Goal: Information Seeking & Learning: Learn about a topic

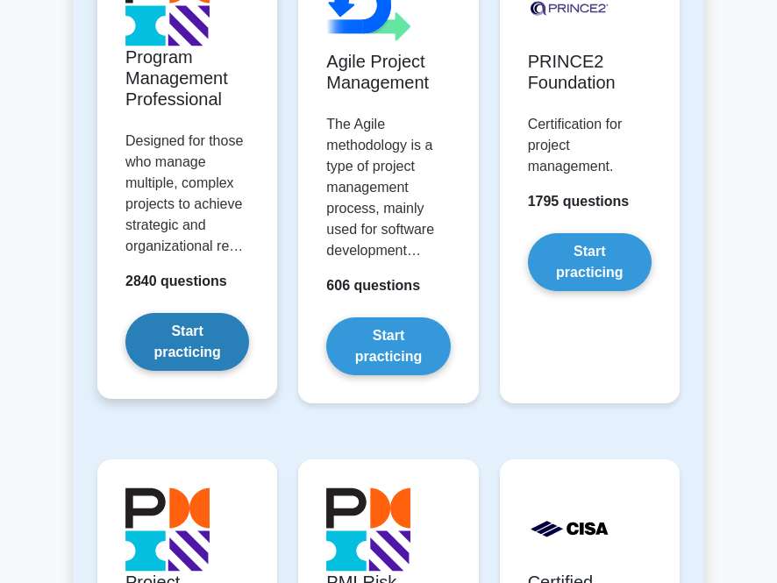
scroll to position [1579, 0]
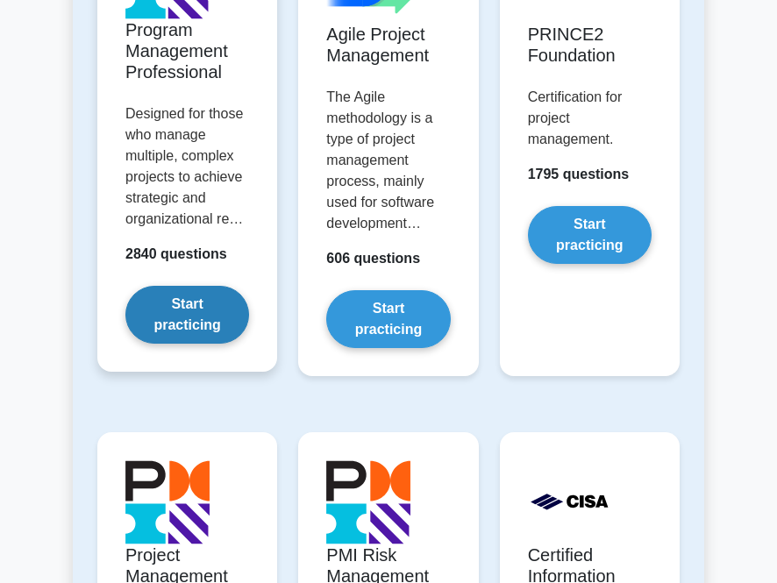
click at [162, 301] on link "Start practicing" at bounding box center [187, 315] width 124 height 58
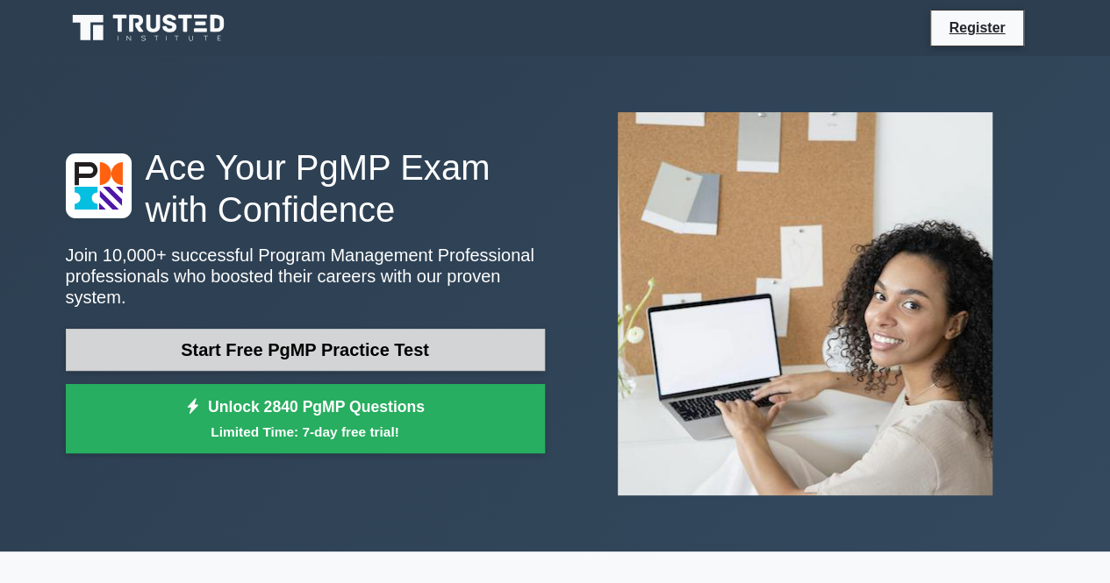
click at [352, 339] on link "Start Free PgMP Practice Test" at bounding box center [305, 350] width 479 height 42
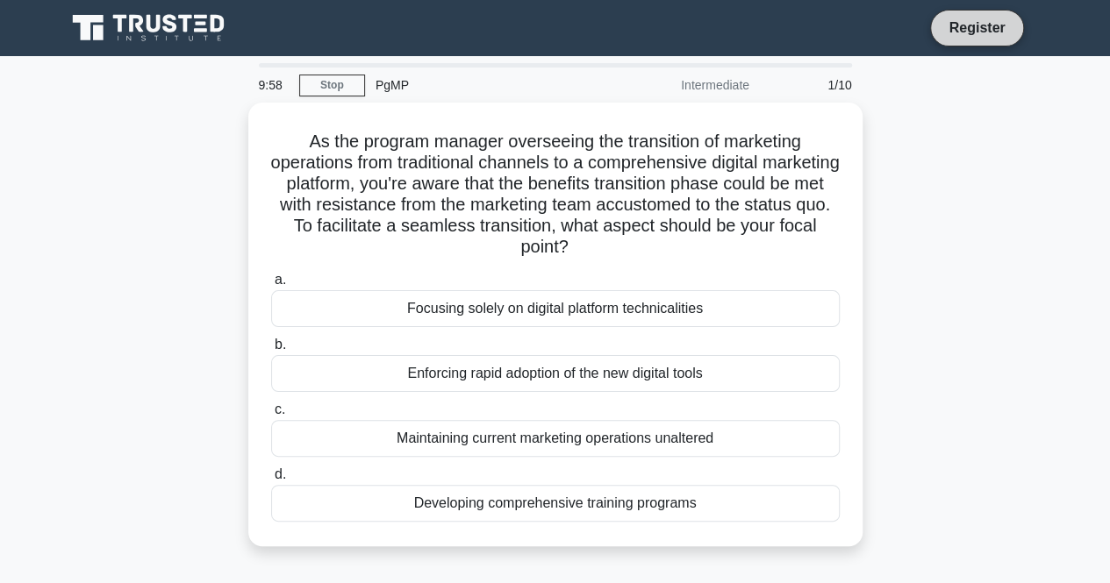
click at [1000, 28] on link "Register" at bounding box center [976, 28] width 77 height 22
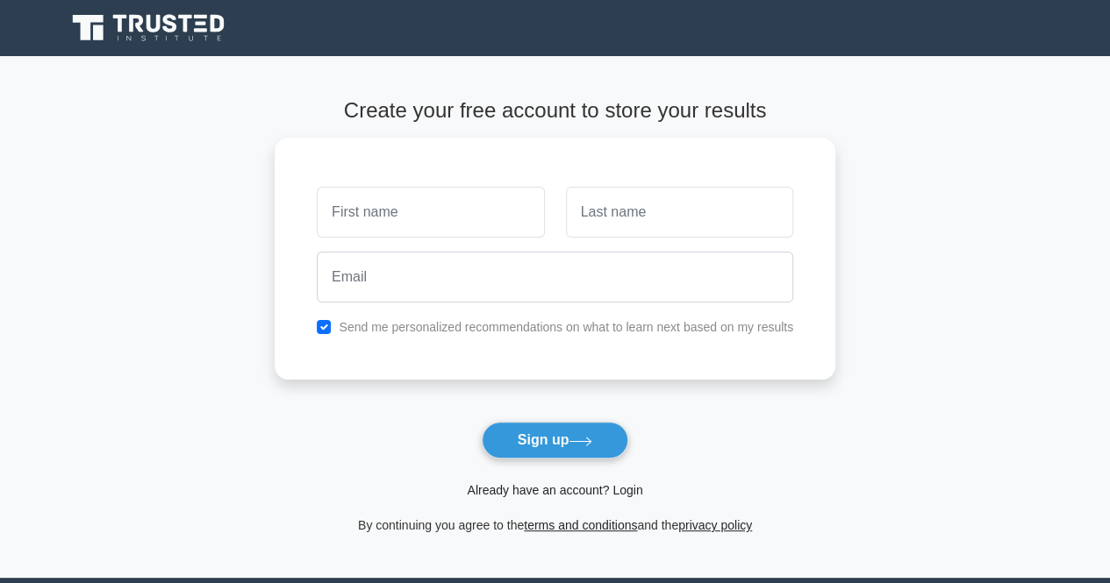
click at [572, 490] on link "Already have an account? Login" at bounding box center [554, 490] width 175 height 14
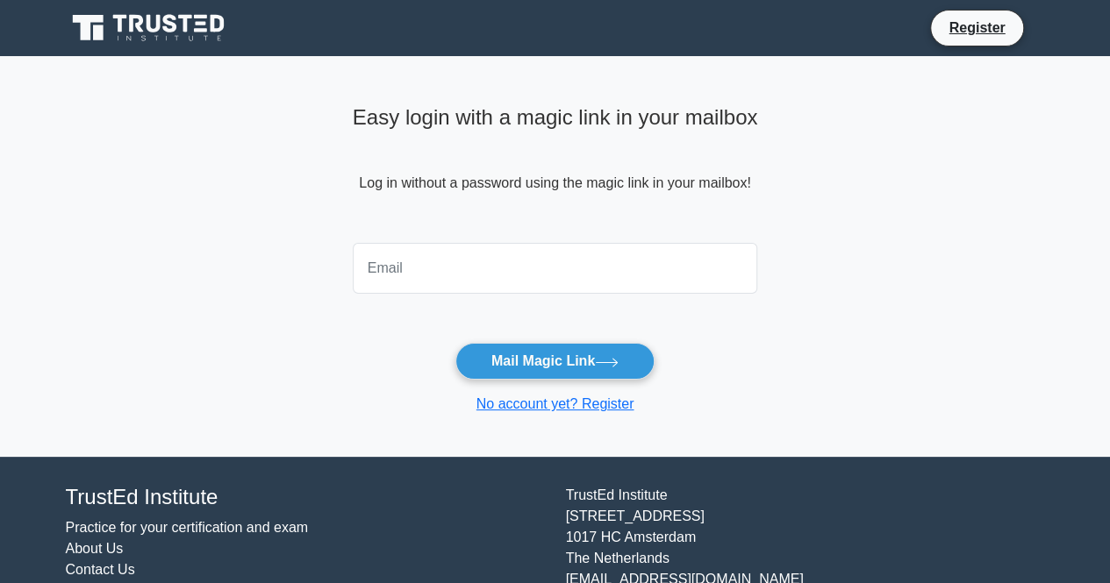
click at [434, 271] on input "email" at bounding box center [555, 268] width 405 height 51
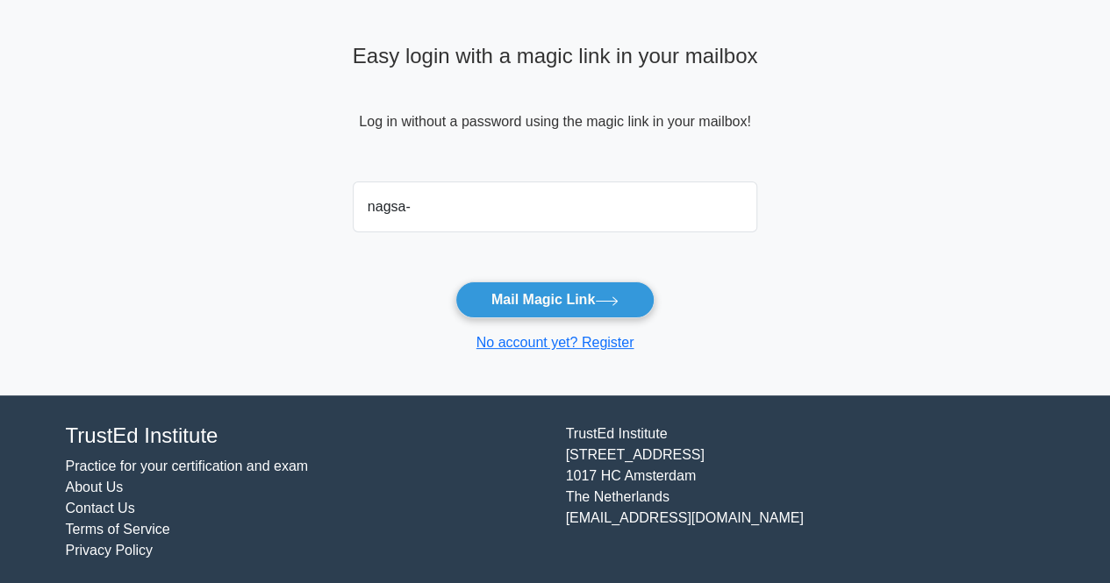
scroll to position [66, 0]
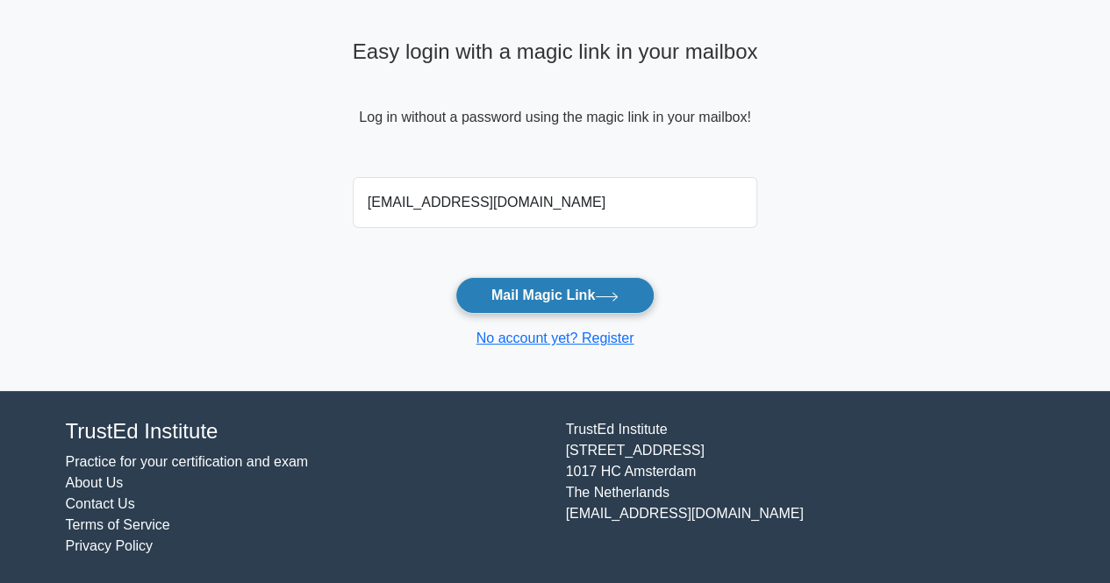
type input "nagsa_7@hotmail.com"
click at [531, 304] on button "Mail Magic Link" at bounding box center [554, 295] width 199 height 37
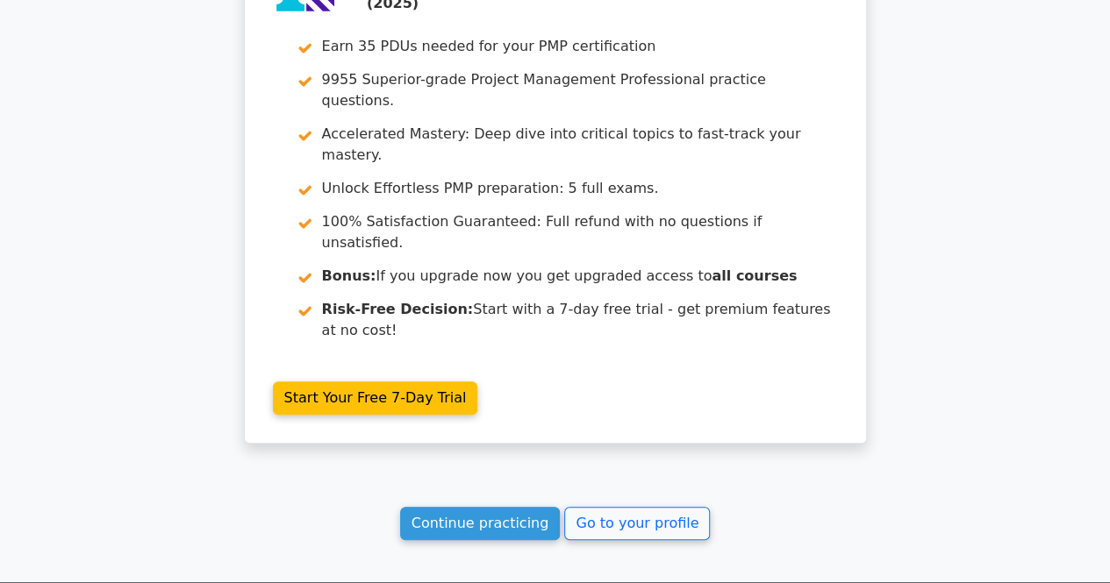
scroll to position [3393, 0]
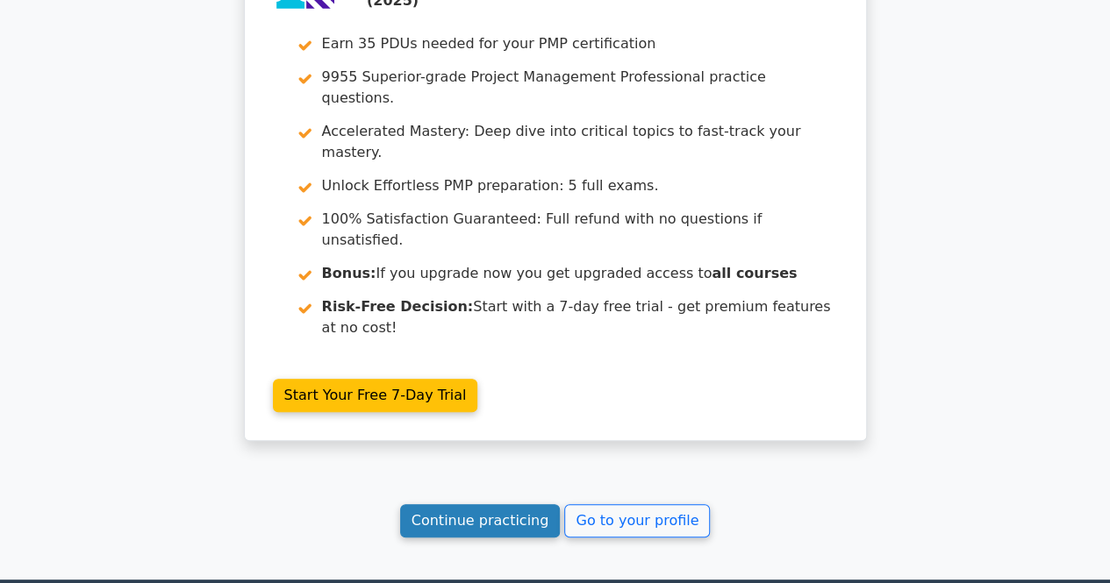
click at [507, 504] on link "Continue practicing" at bounding box center [480, 520] width 161 height 33
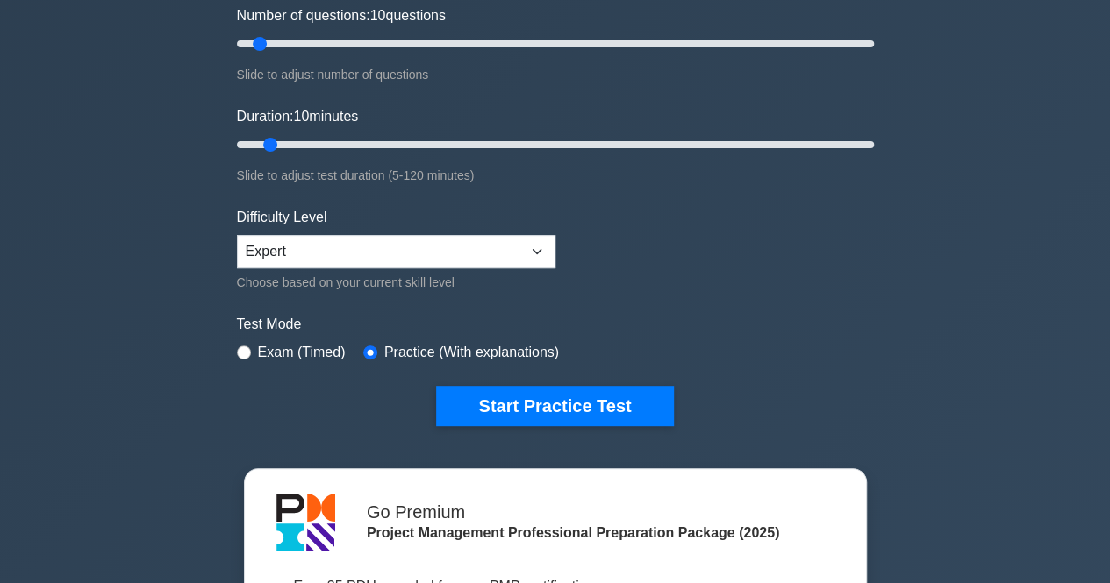
scroll to position [263, 0]
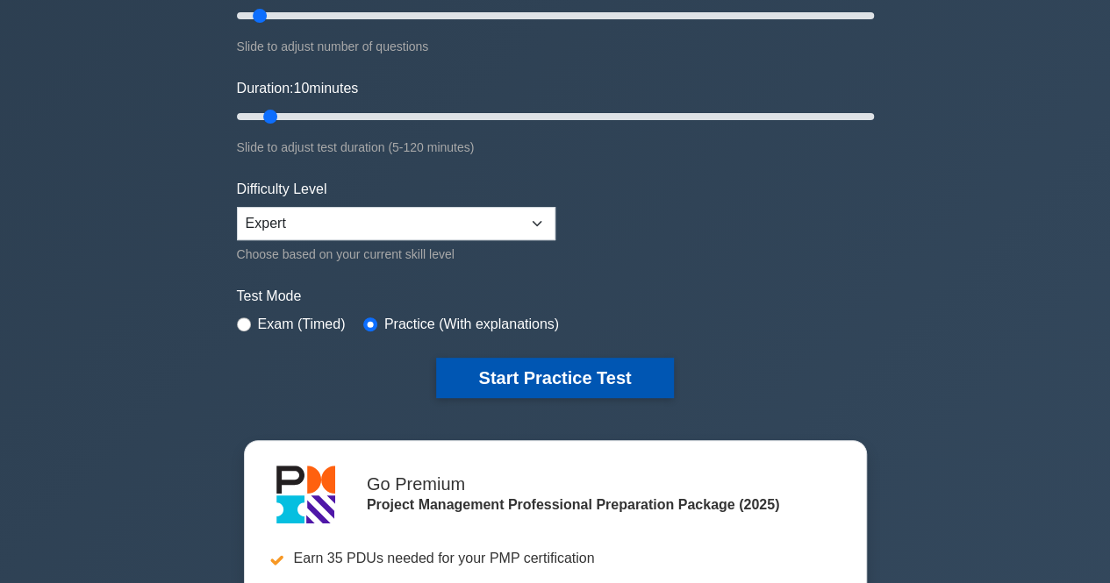
click at [520, 363] on button "Start Practice Test" at bounding box center [554, 378] width 237 height 40
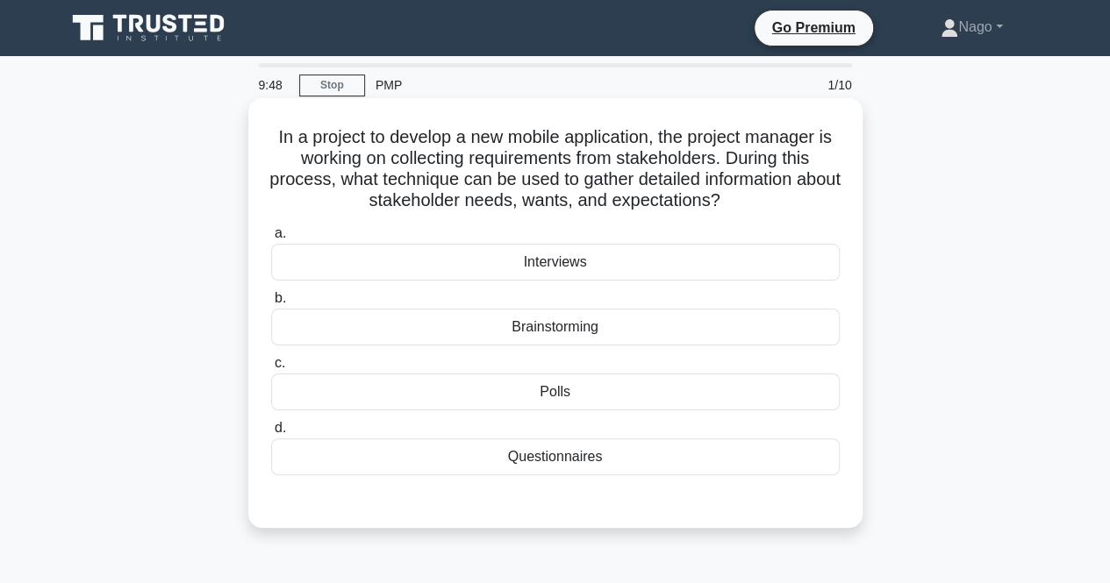
click at [521, 334] on div "Brainstorming" at bounding box center [555, 327] width 568 height 37
click at [271, 304] on input "b. Brainstorming" at bounding box center [271, 298] width 0 height 11
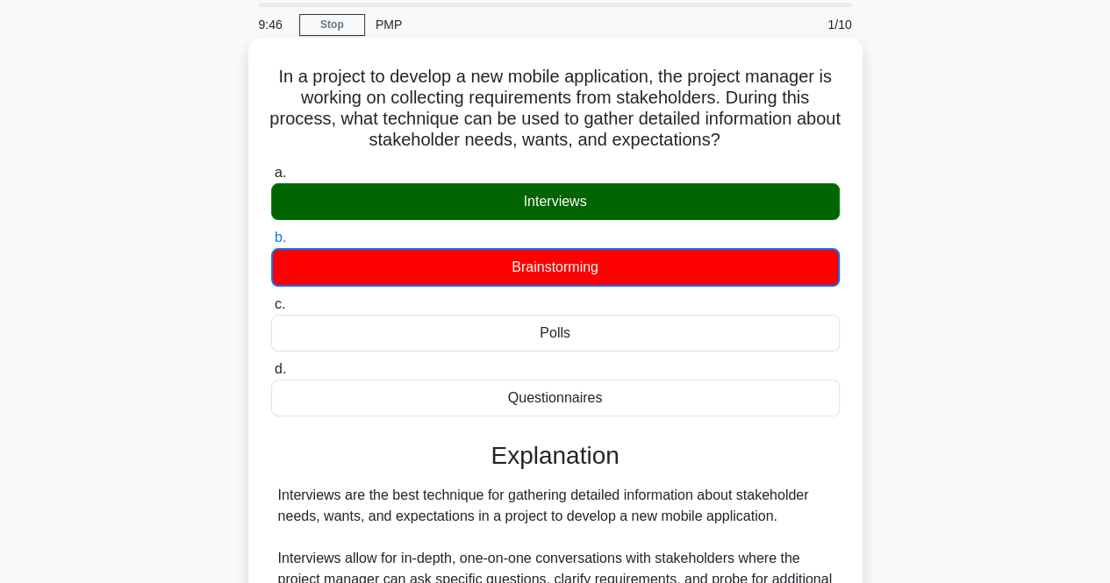
scroll to position [88, 0]
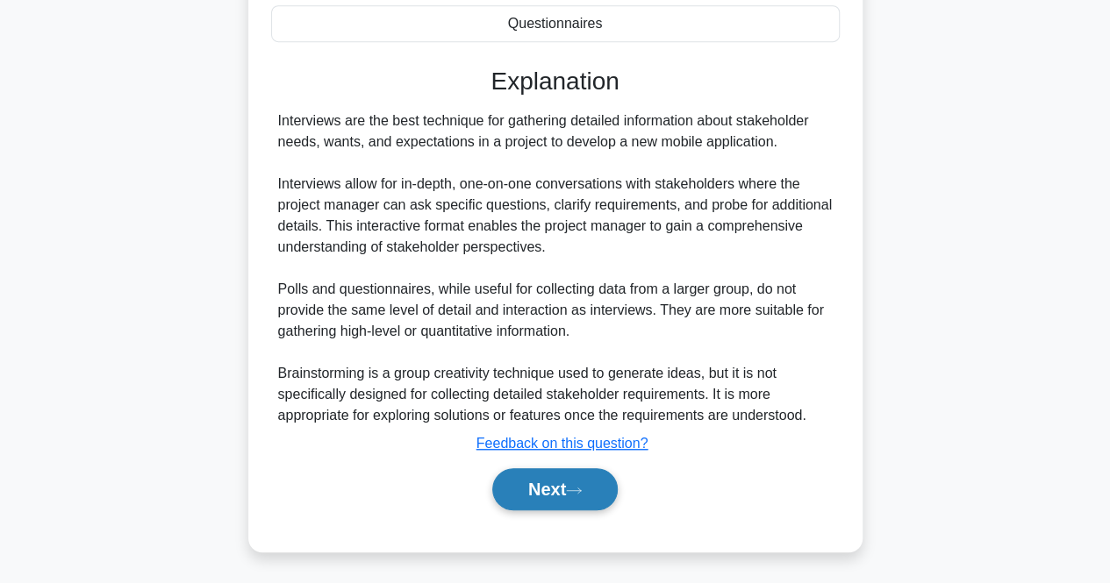
click at [593, 487] on button "Next" at bounding box center [554, 489] width 125 height 42
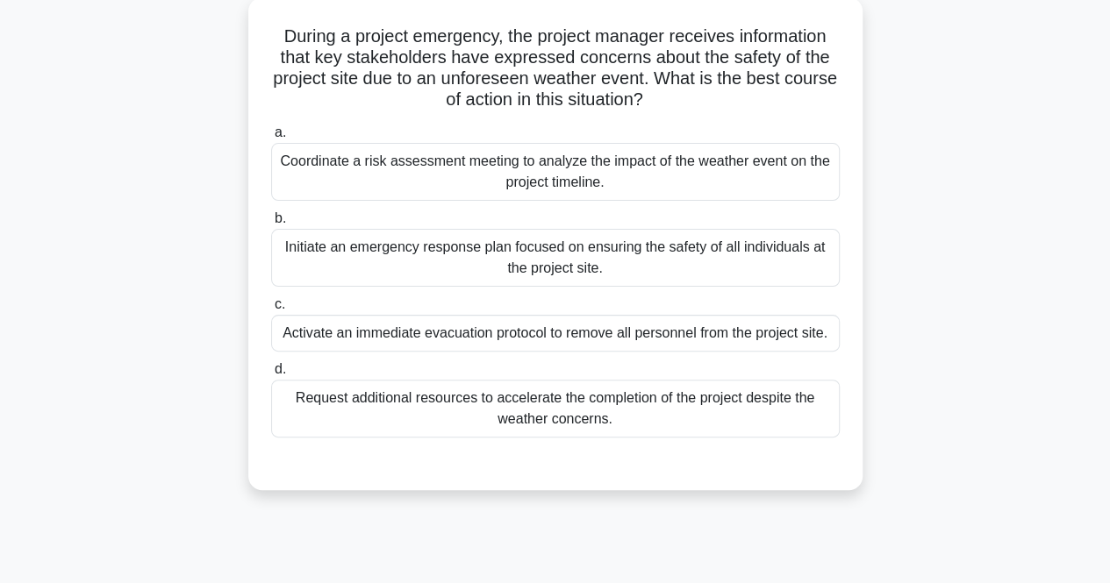
scroll to position [13, 0]
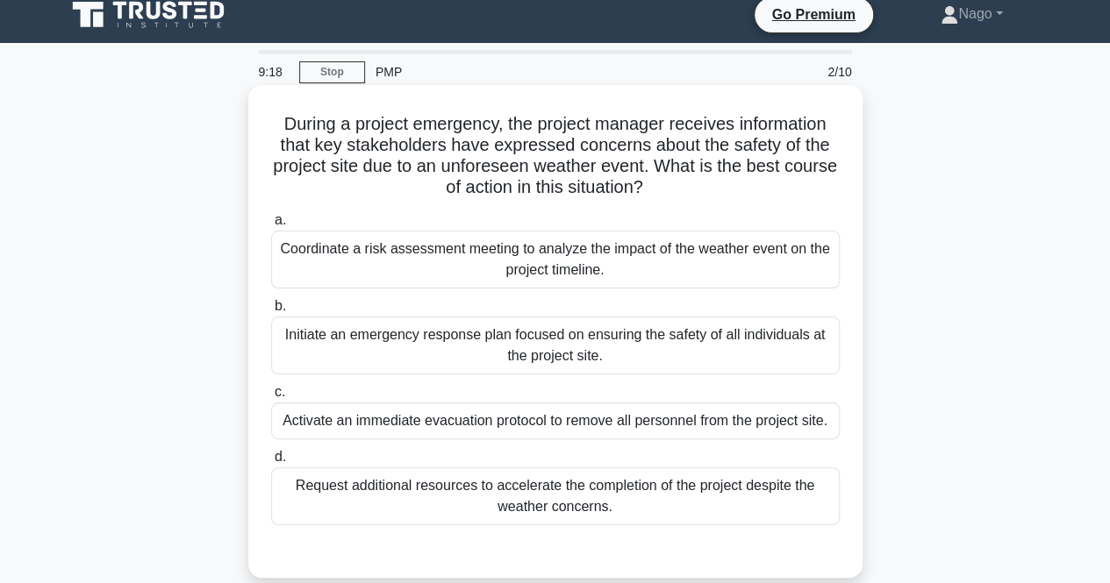
click at [461, 254] on div "Coordinate a risk assessment meeting to analyze the impact of the weather event…" at bounding box center [555, 260] width 568 height 58
click at [271, 226] on input "a. Coordinate a risk assessment meeting to analyze the impact of the weather ev…" at bounding box center [271, 220] width 0 height 11
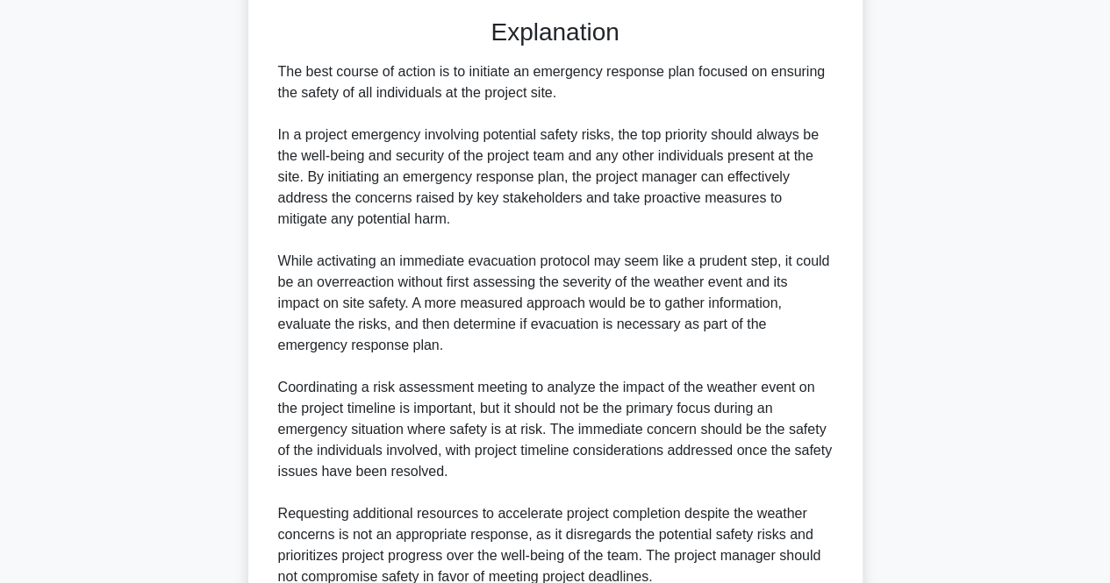
scroll to position [709, 0]
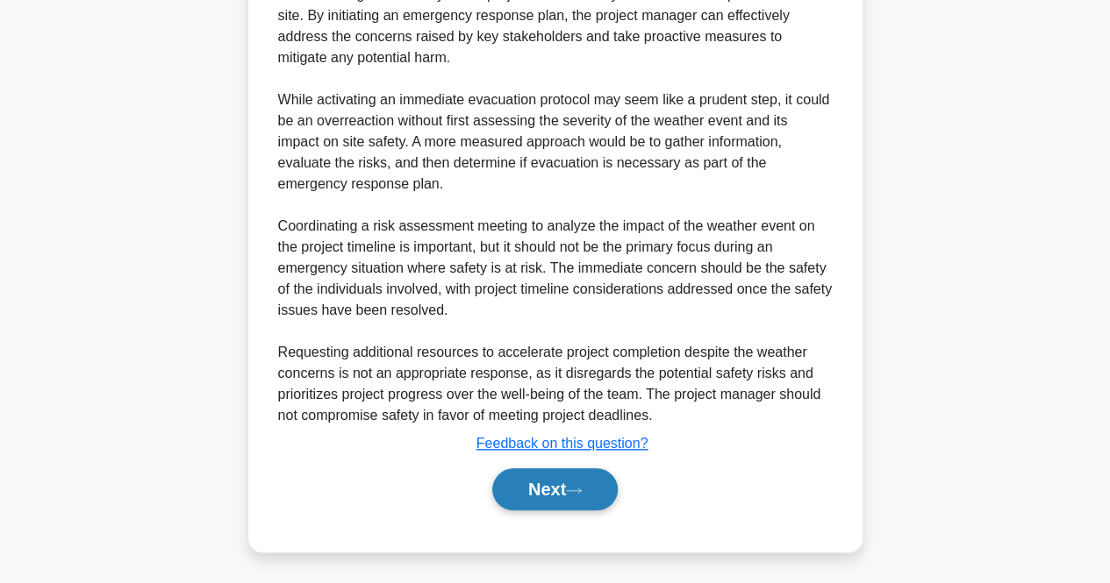
click at [573, 492] on icon at bounding box center [574, 491] width 16 height 10
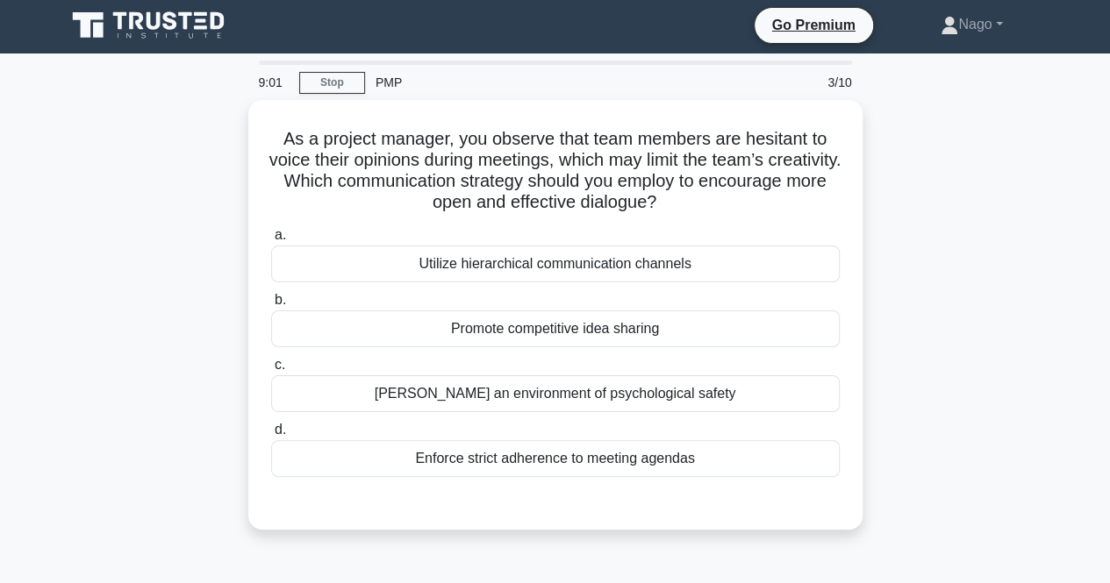
scroll to position [0, 0]
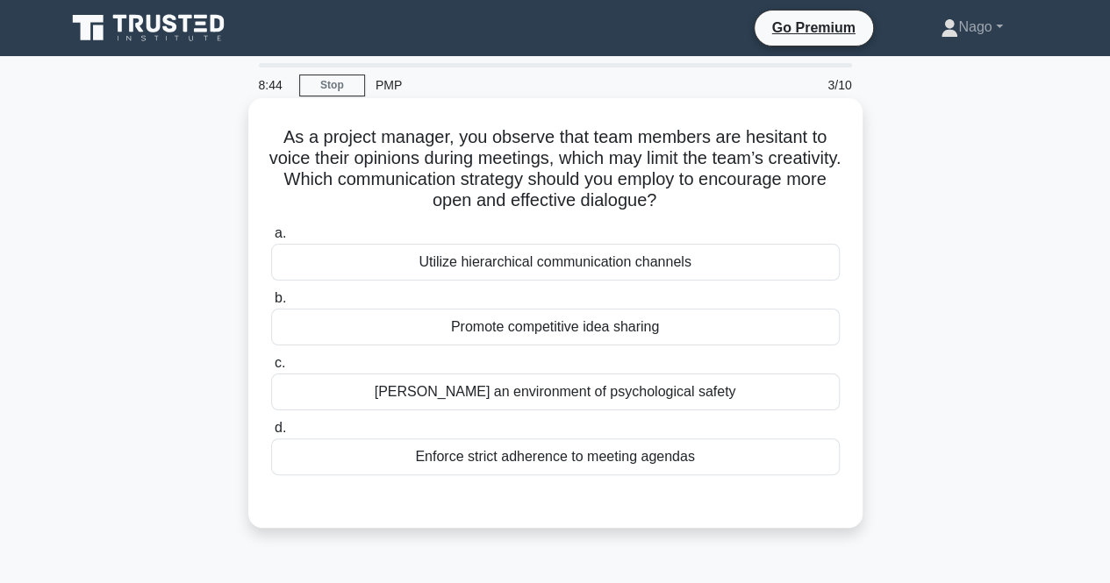
click at [554, 336] on div "Promote competitive idea sharing" at bounding box center [555, 327] width 568 height 37
click at [271, 304] on input "b. Promote competitive idea sharing" at bounding box center [271, 298] width 0 height 11
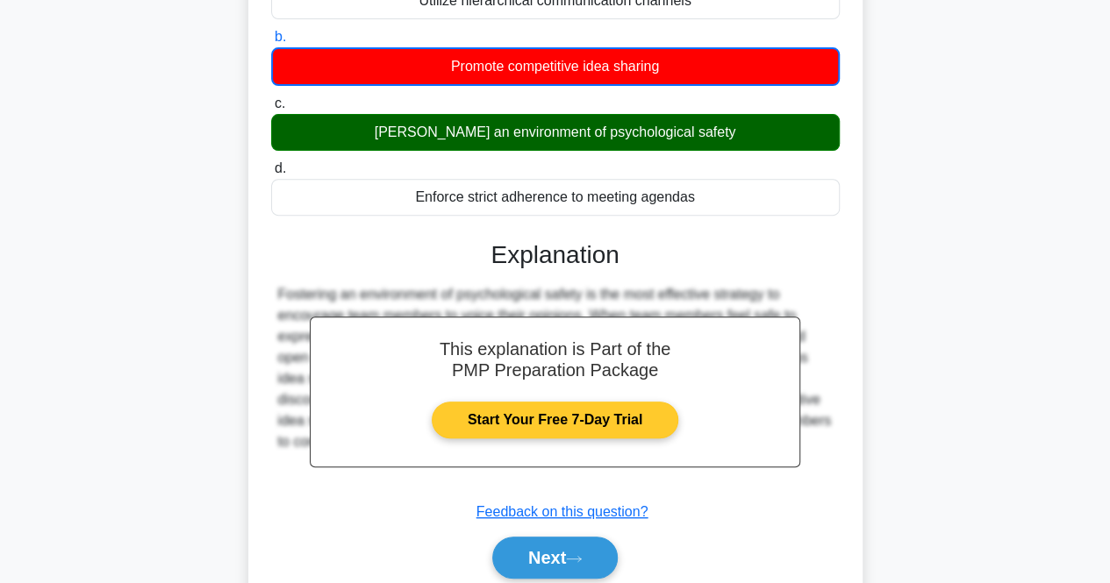
scroll to position [263, 0]
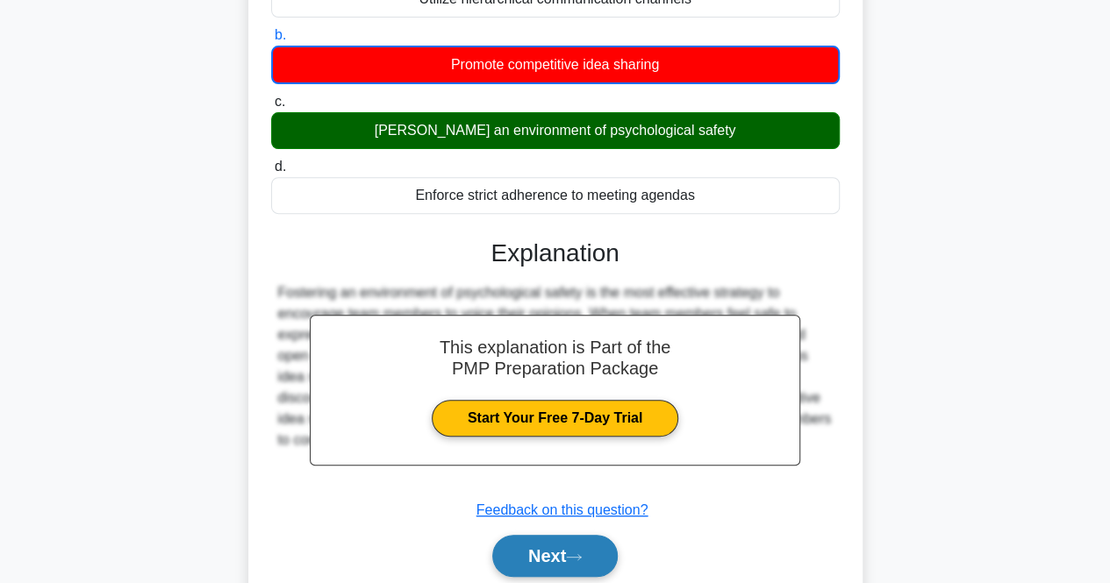
click at [591, 551] on button "Next" at bounding box center [554, 556] width 125 height 42
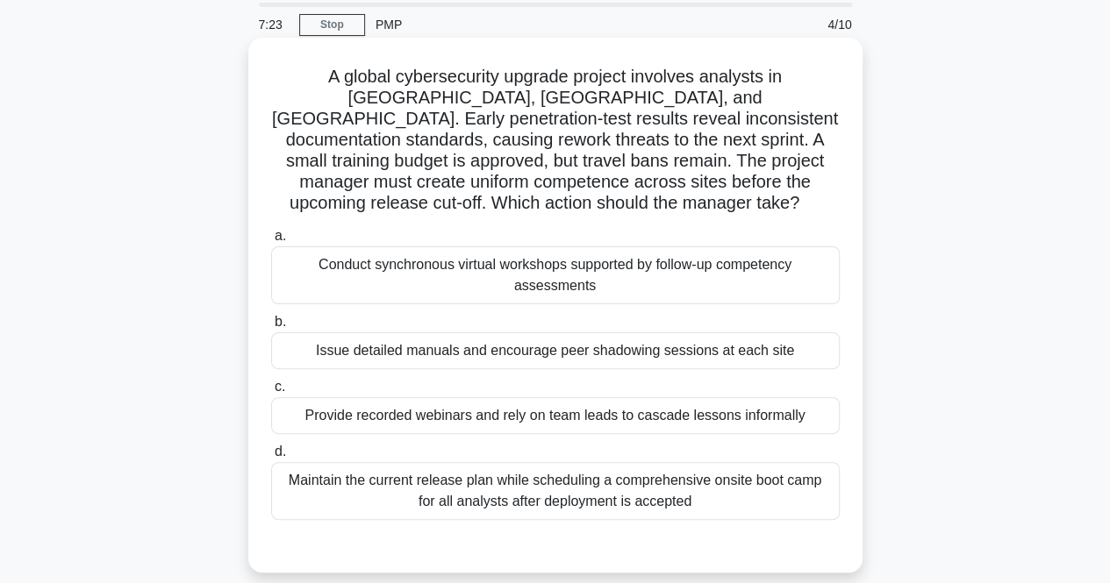
scroll to position [88, 0]
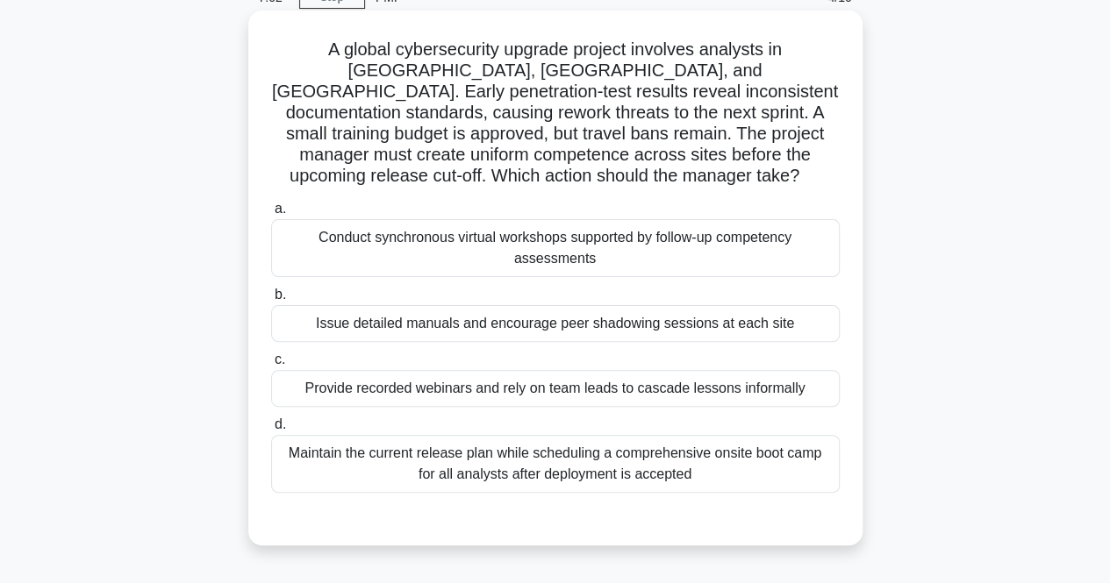
click at [644, 256] on div "Conduct synchronous virtual workshops supported by follow-up competency assessm…" at bounding box center [555, 248] width 568 height 58
click at [271, 215] on input "a. Conduct synchronous virtual workshops supported by follow-up competency asse…" at bounding box center [271, 209] width 0 height 11
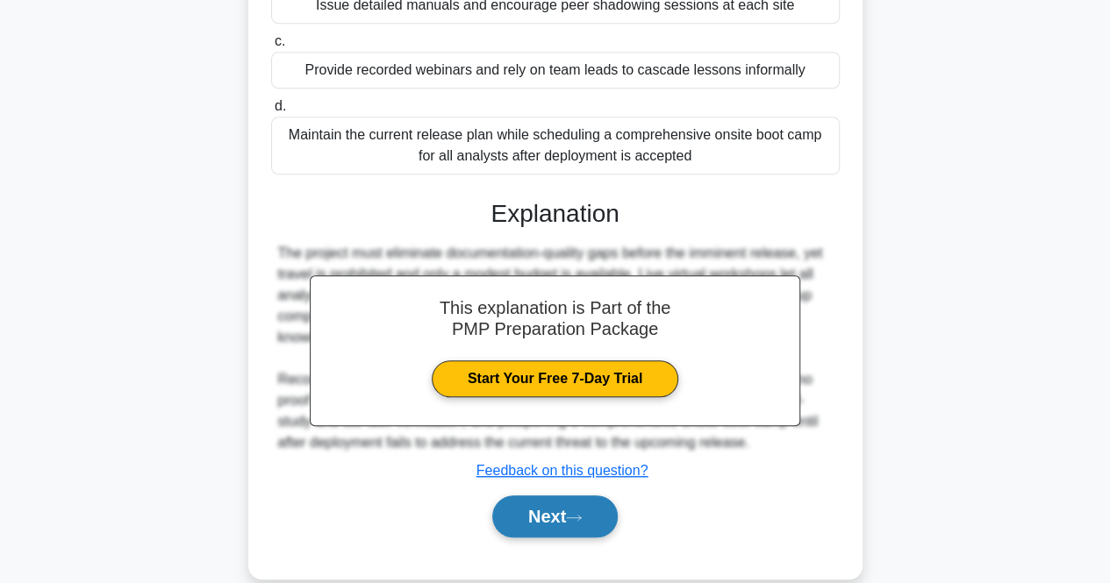
scroll to position [432, 0]
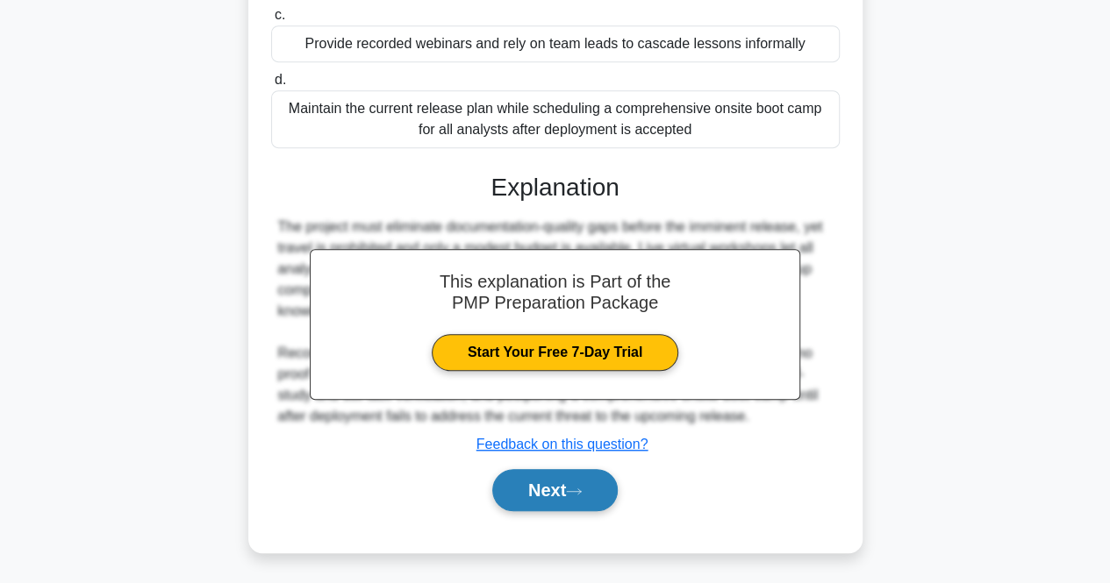
click at [602, 474] on button "Next" at bounding box center [554, 490] width 125 height 42
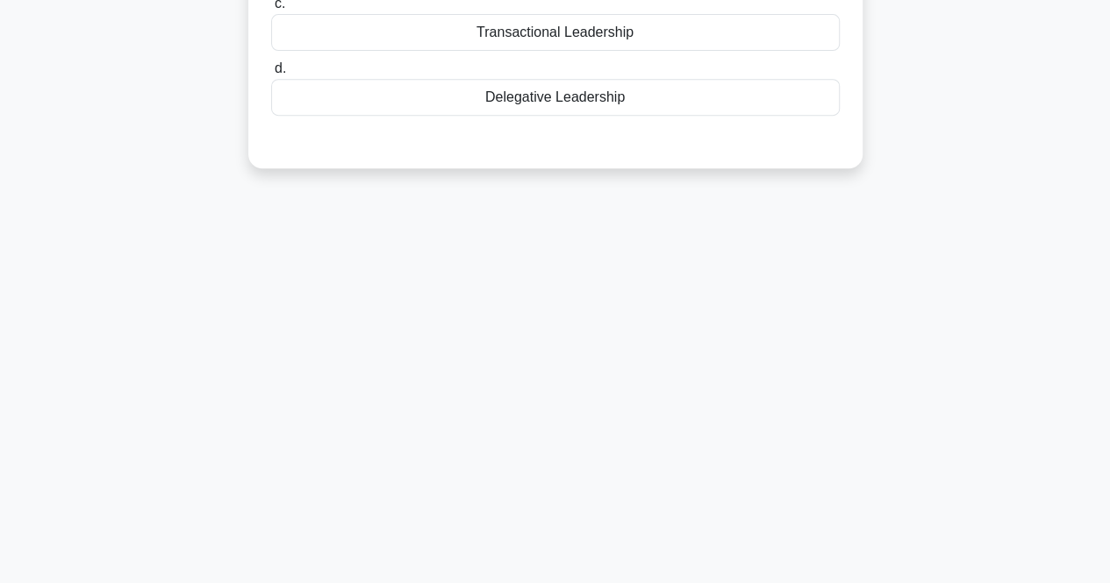
scroll to position [0, 0]
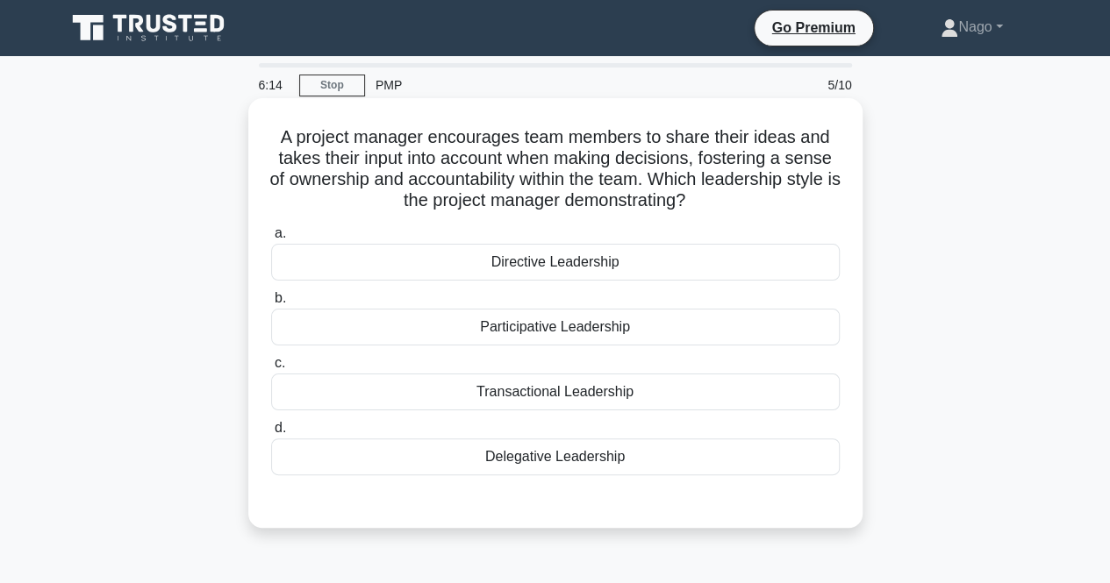
click at [463, 331] on div "Participative Leadership" at bounding box center [555, 327] width 568 height 37
click at [271, 304] on input "b. Participative Leadership" at bounding box center [271, 298] width 0 height 11
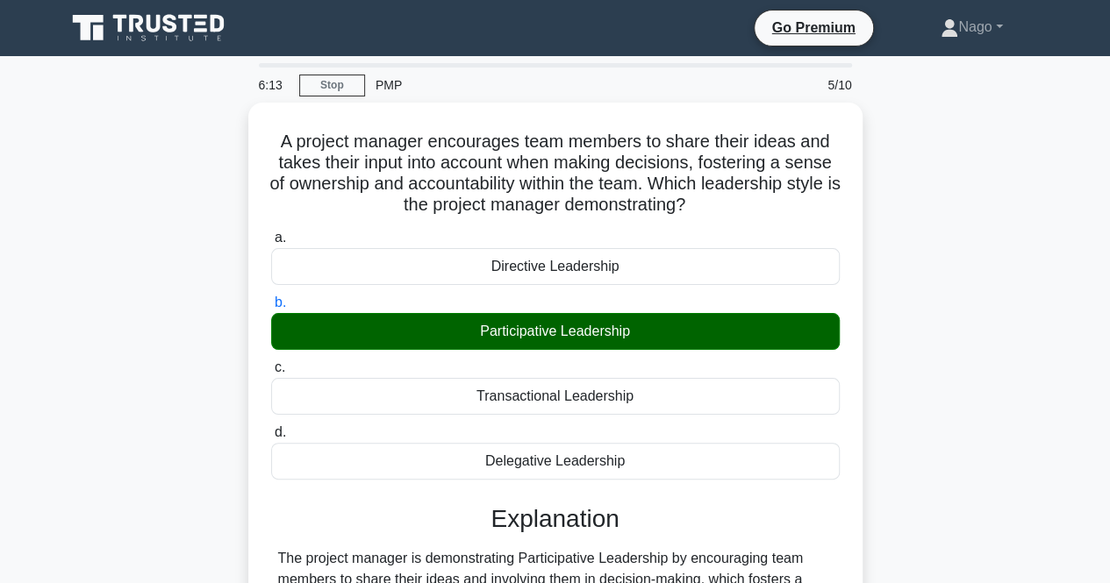
scroll to position [351, 0]
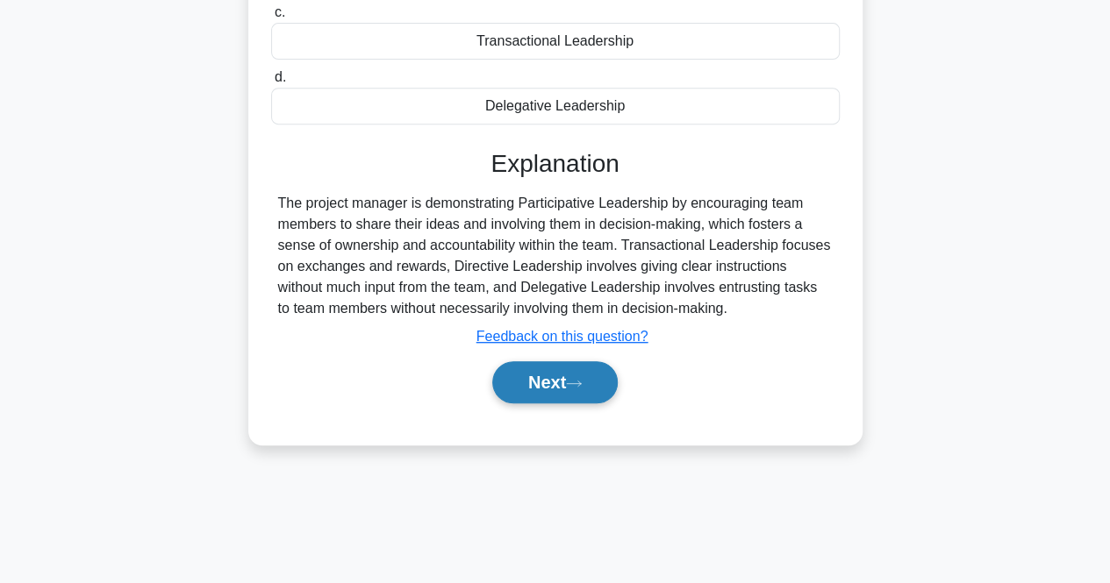
click at [562, 391] on button "Next" at bounding box center [554, 382] width 125 height 42
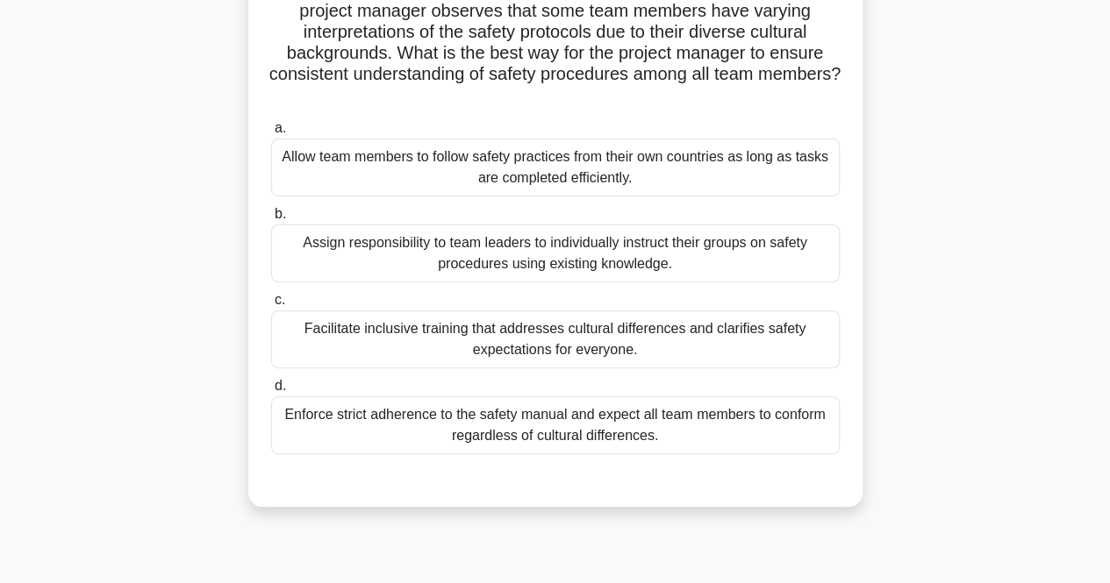
scroll to position [175, 0]
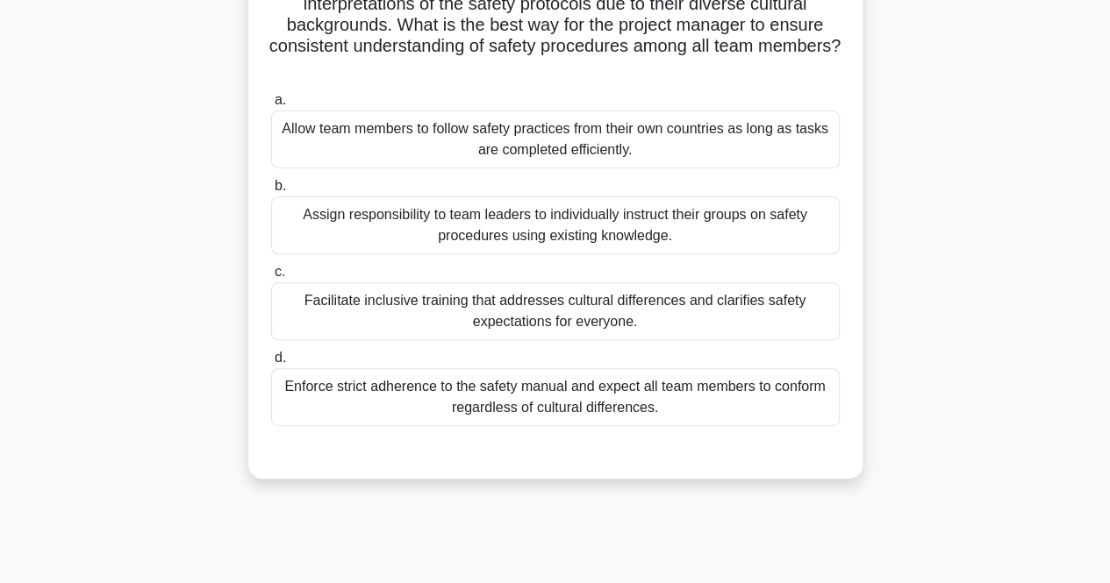
click at [327, 289] on div "Facilitate inclusive training that addresses cultural differences and clarifies…" at bounding box center [555, 311] width 568 height 58
click at [271, 278] on input "c. Facilitate inclusive training that addresses cultural differences and clarif…" at bounding box center [271, 272] width 0 height 11
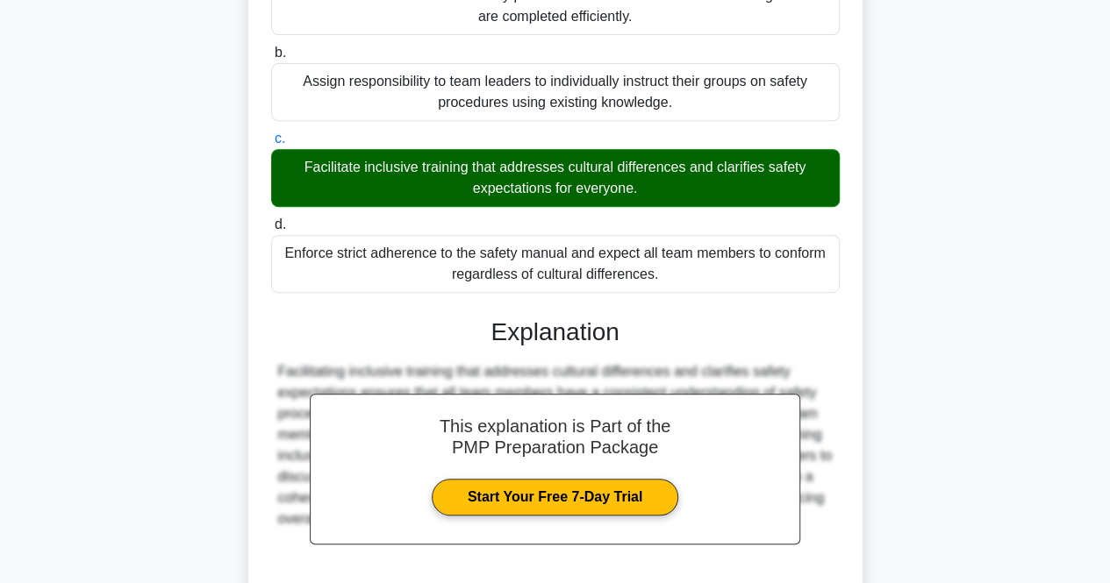
scroll to position [454, 0]
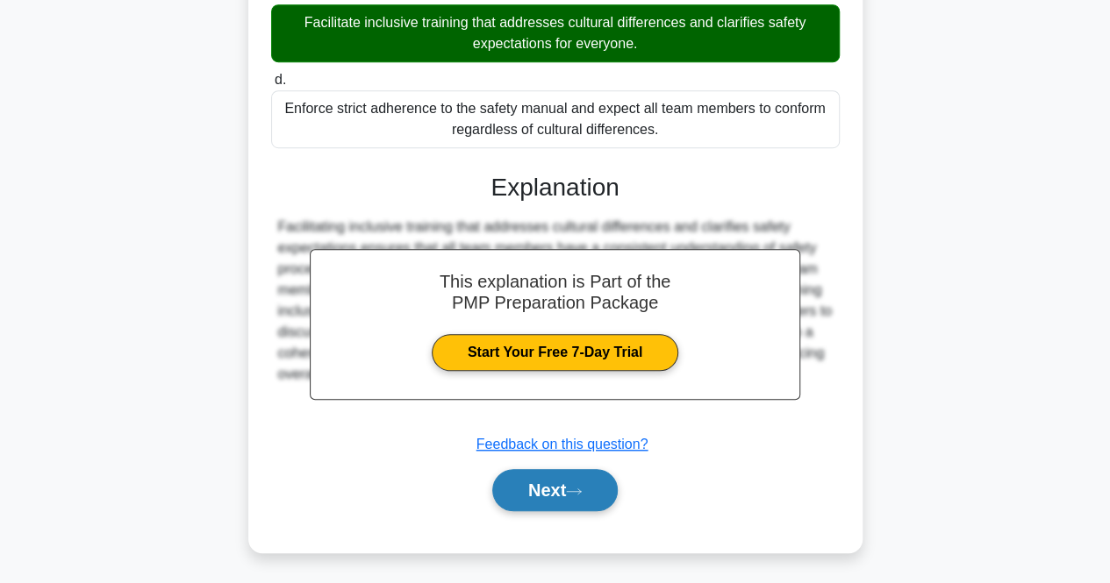
click at [551, 490] on button "Next" at bounding box center [554, 490] width 125 height 42
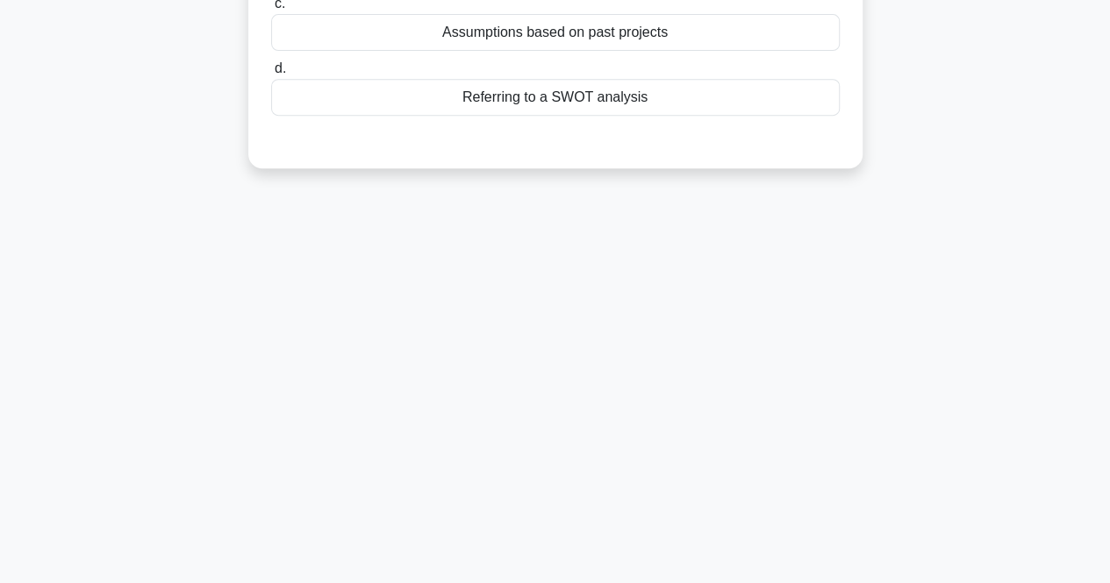
scroll to position [0, 0]
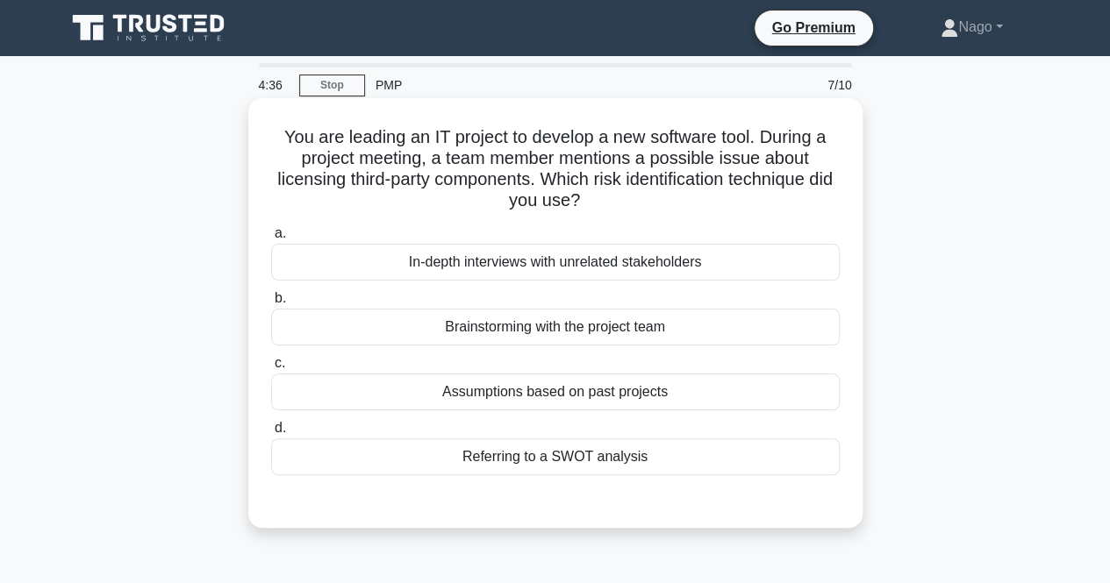
click at [434, 327] on div "Brainstorming with the project team" at bounding box center [555, 327] width 568 height 37
click at [271, 304] on input "b. Brainstorming with the project team" at bounding box center [271, 298] width 0 height 11
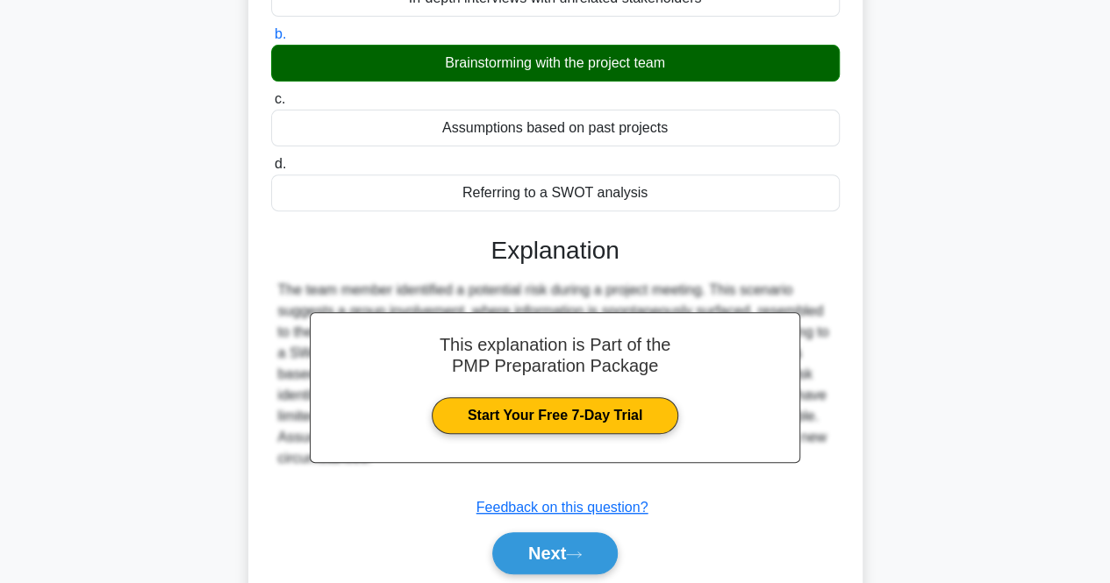
scroll to position [351, 0]
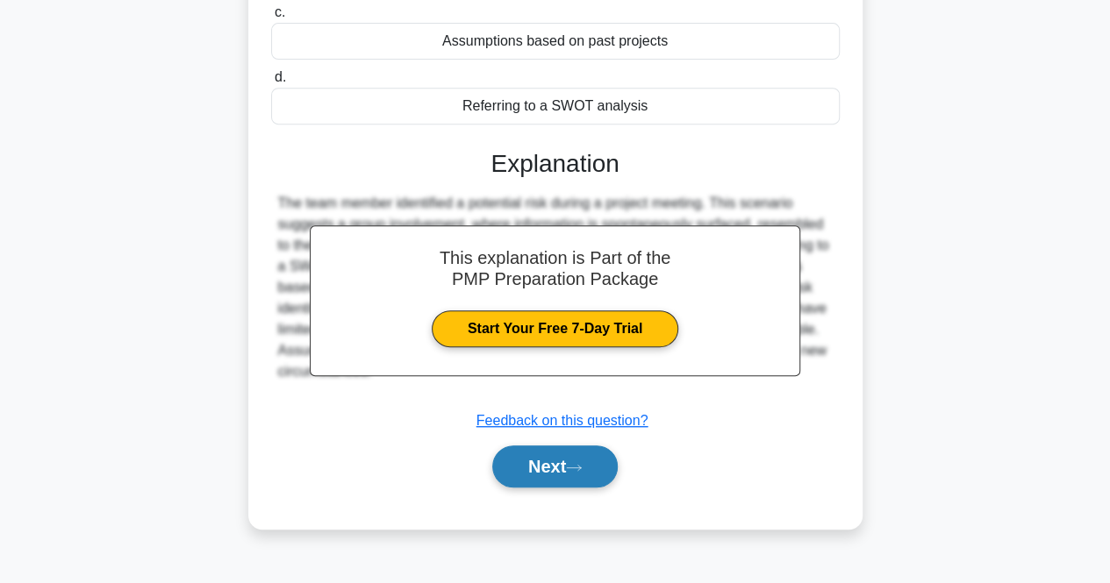
click at [597, 455] on button "Next" at bounding box center [554, 467] width 125 height 42
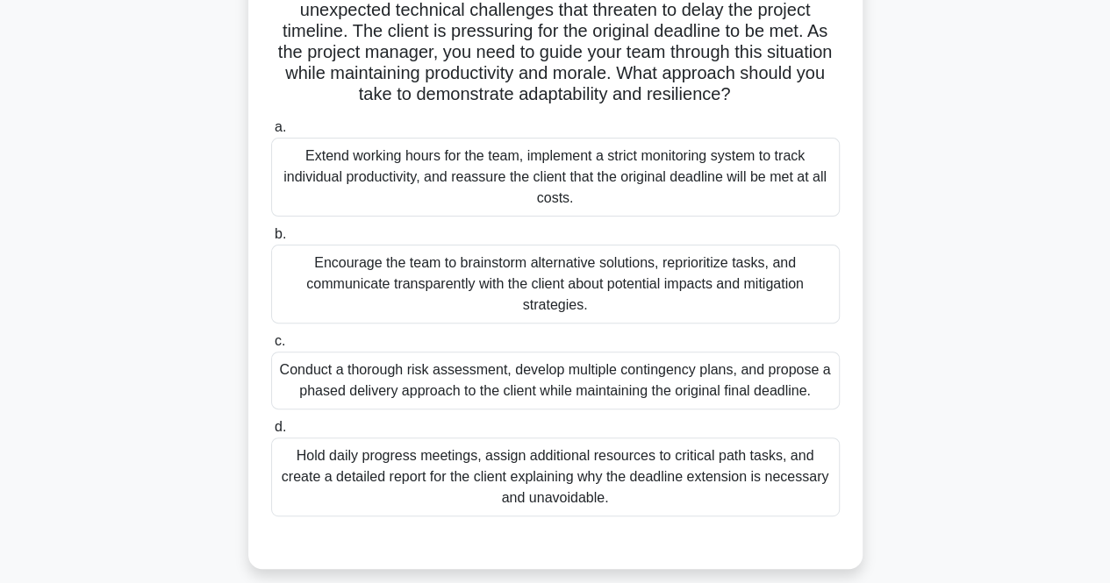
scroll to position [175, 0]
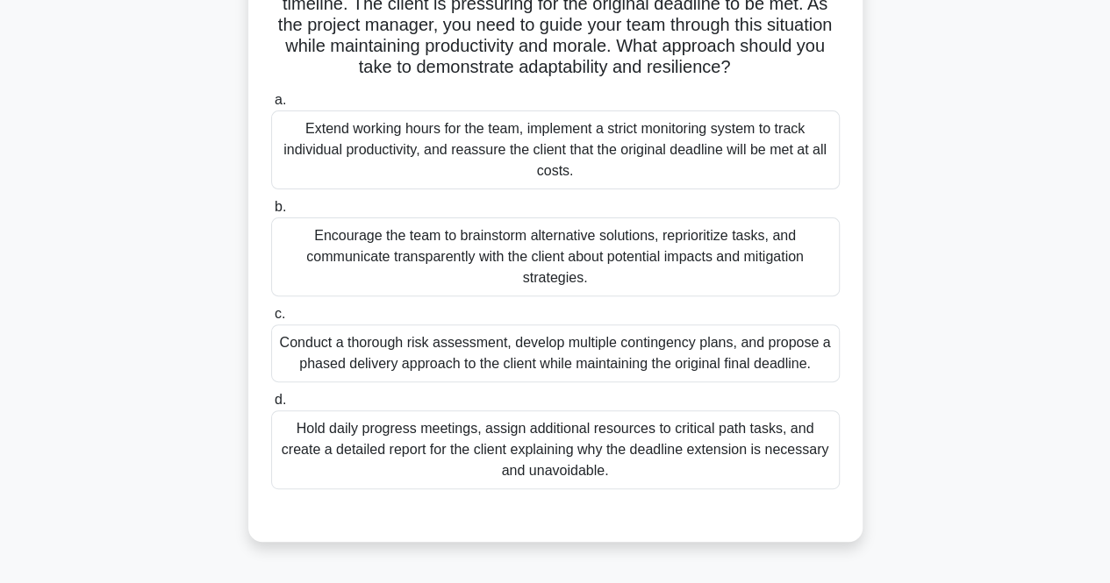
click at [576, 361] on div "Conduct a thorough risk assessment, develop multiple contingency plans, and pro…" at bounding box center [555, 354] width 568 height 58
click at [271, 320] on input "c. Conduct a thorough risk assessment, develop multiple contingency plans, and …" at bounding box center [271, 314] width 0 height 11
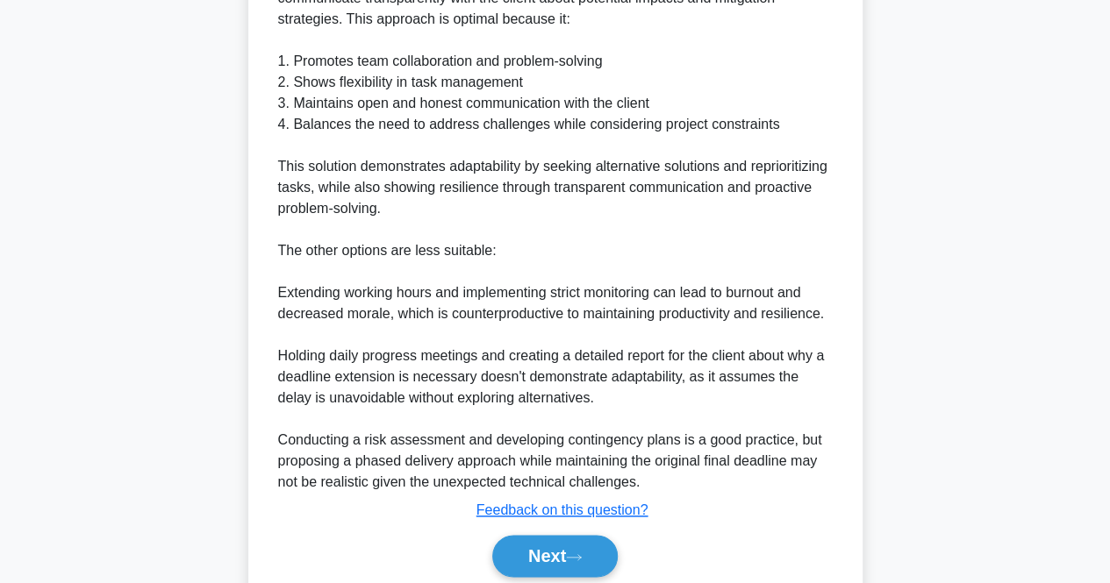
scroll to position [877, 0]
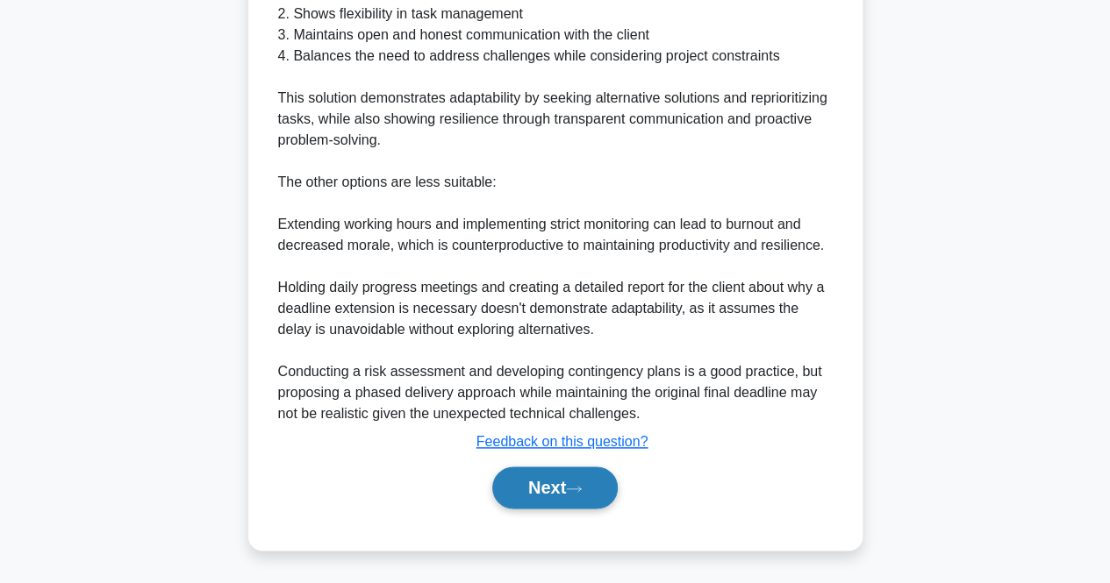
click at [561, 477] on button "Next" at bounding box center [554, 488] width 125 height 42
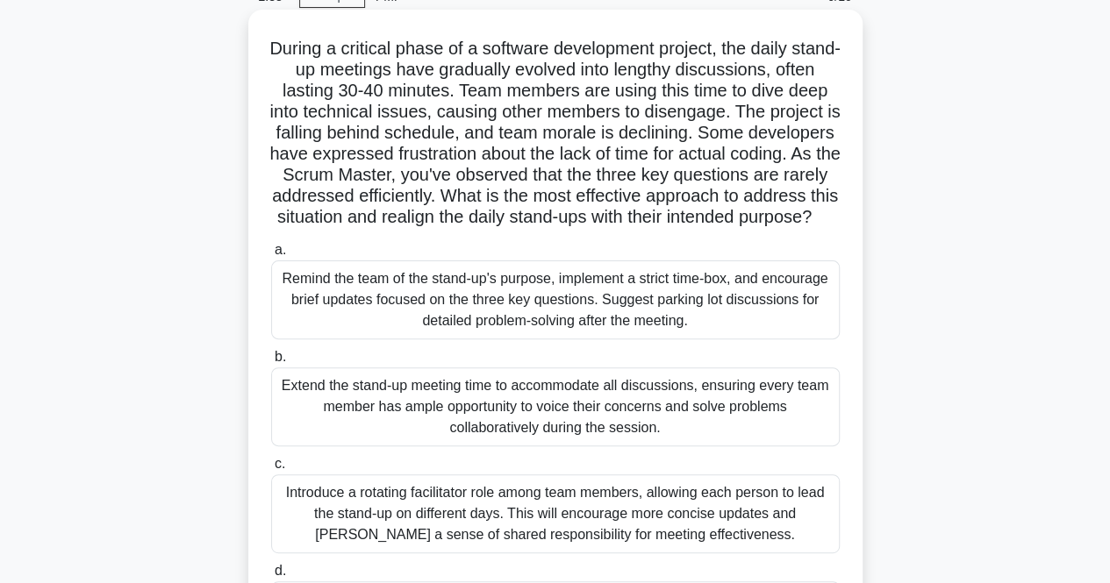
scroll to position [88, 0]
click at [475, 307] on div "Remind the team of the stand-up's purpose, implement a strict time-box, and enc…" at bounding box center [555, 300] width 568 height 79
click at [271, 257] on input "a. Remind the team of the stand-up's purpose, implement a strict time-box, and …" at bounding box center [271, 251] width 0 height 11
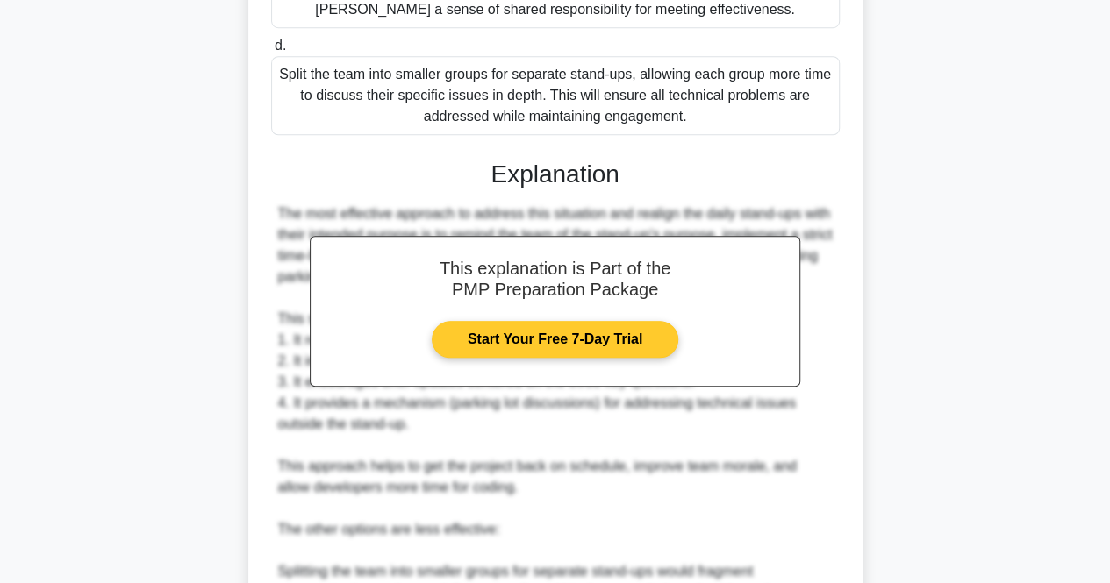
scroll to position [965, 0]
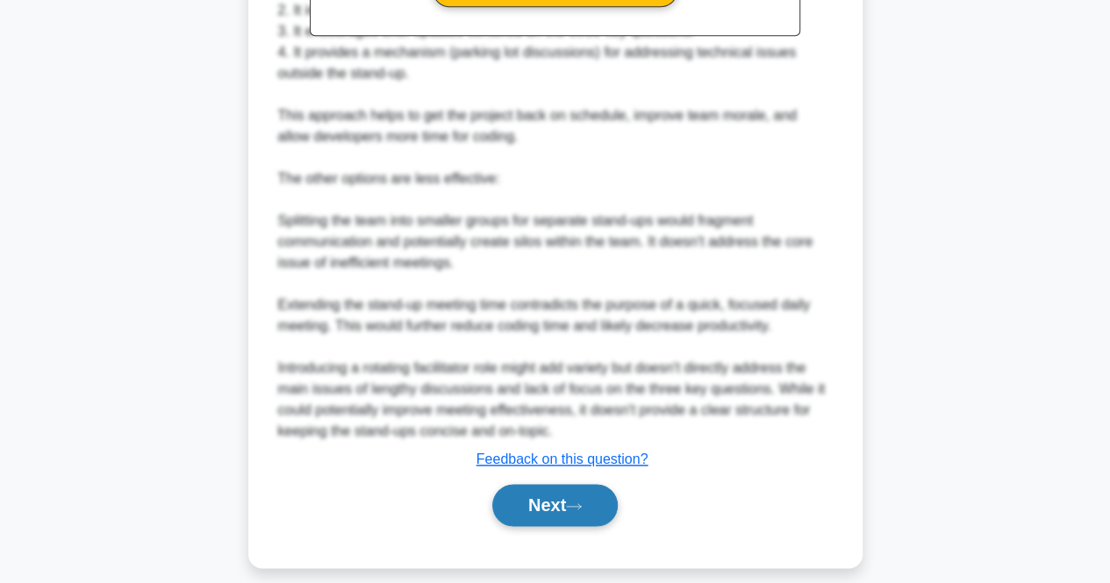
click at [564, 526] on button "Next" at bounding box center [554, 505] width 125 height 42
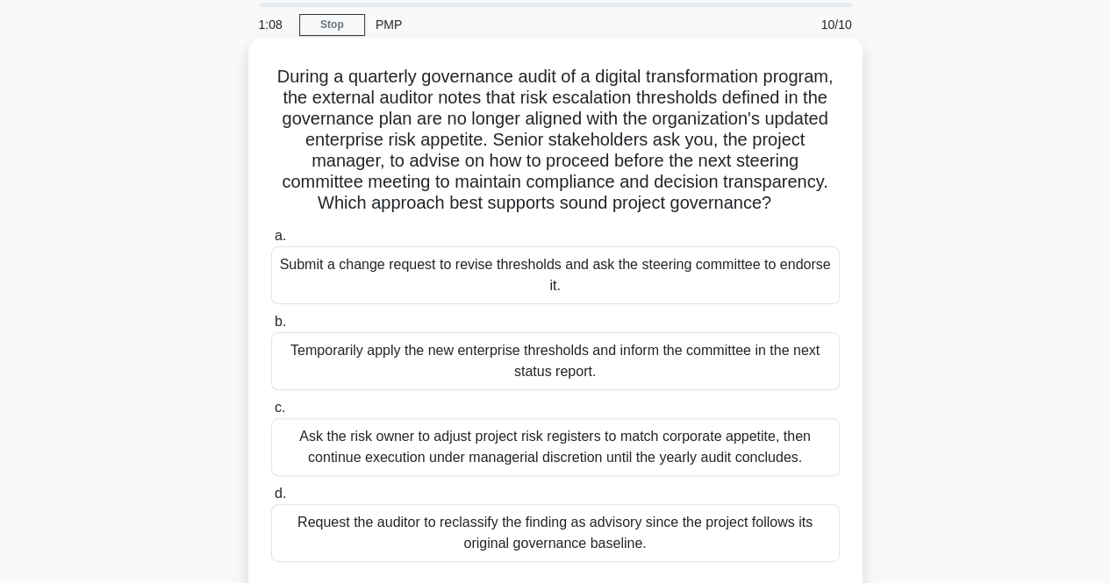
scroll to position [88, 0]
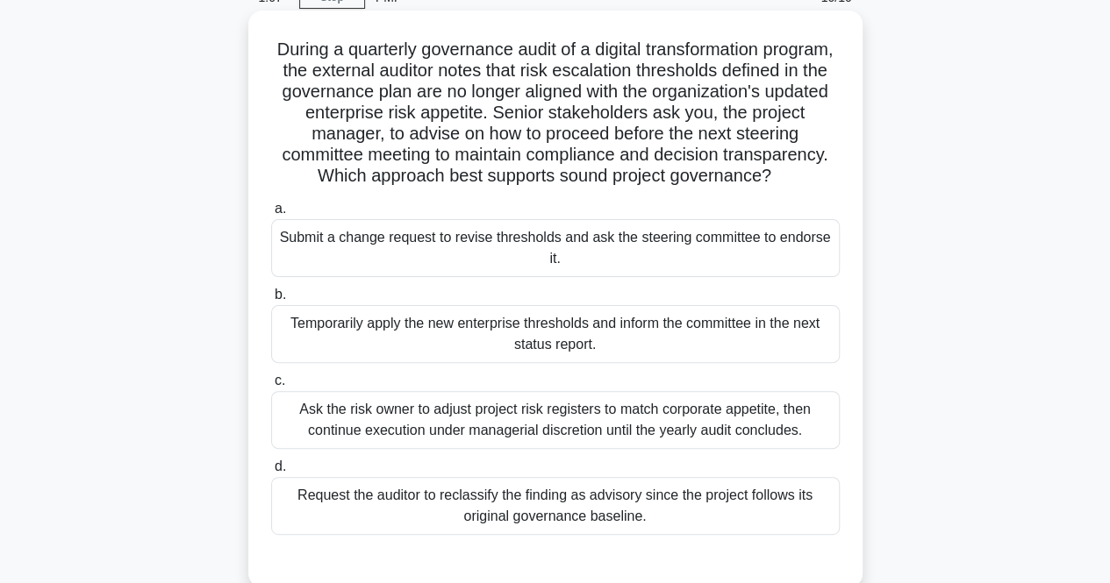
click at [438, 449] on div "Ask the risk owner to adjust project risk registers to match corporate appetite…" at bounding box center [555, 420] width 568 height 58
click at [271, 387] on input "c. Ask the risk owner to adjust project risk registers to match corporate appet…" at bounding box center [271, 380] width 0 height 11
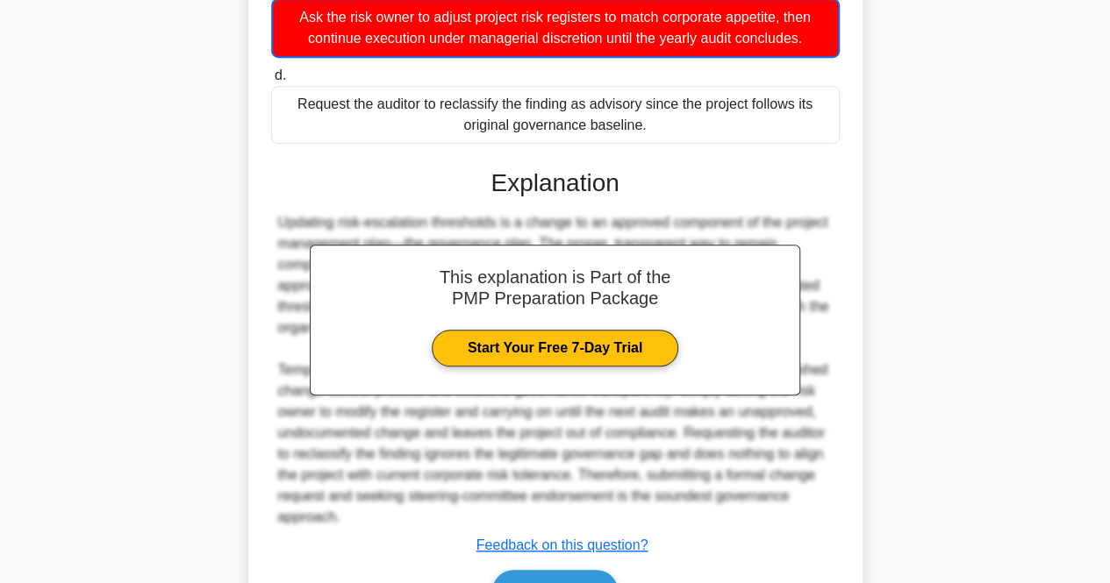
scroll to position [604, 0]
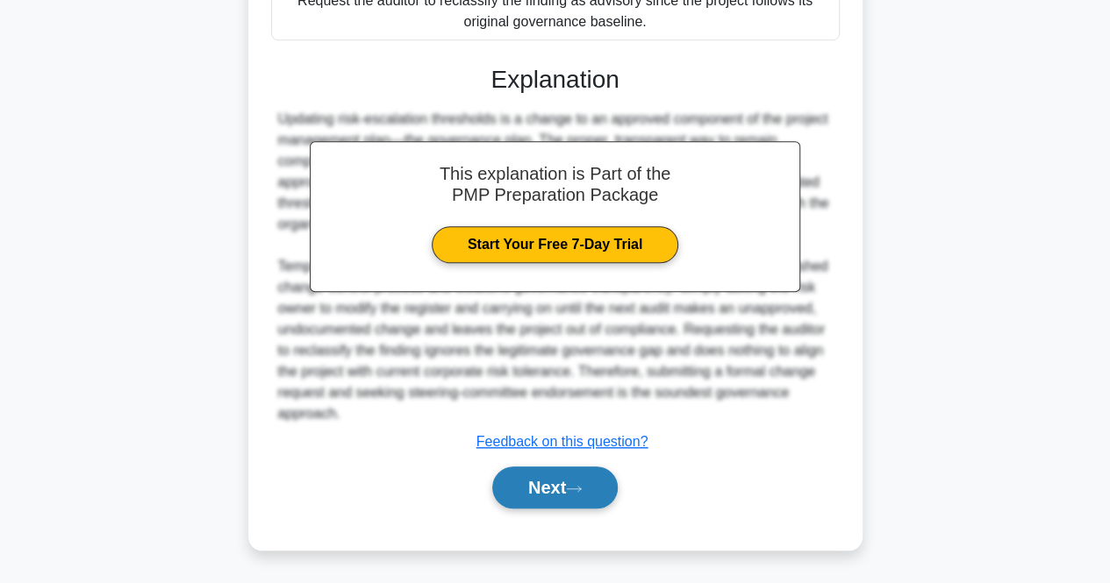
click at [509, 498] on button "Next" at bounding box center [554, 488] width 125 height 42
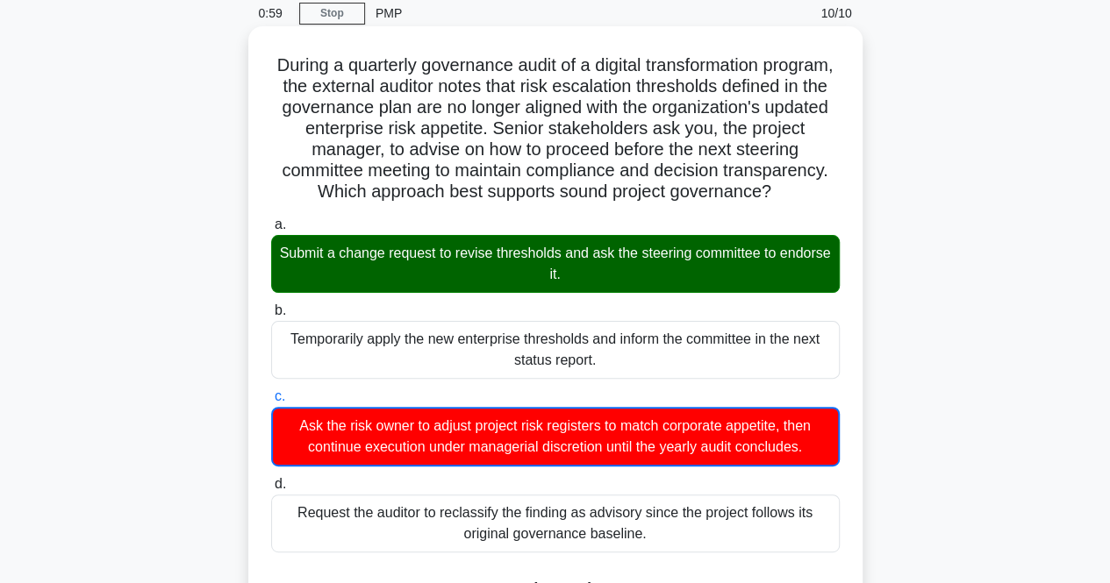
scroll to position [0, 0]
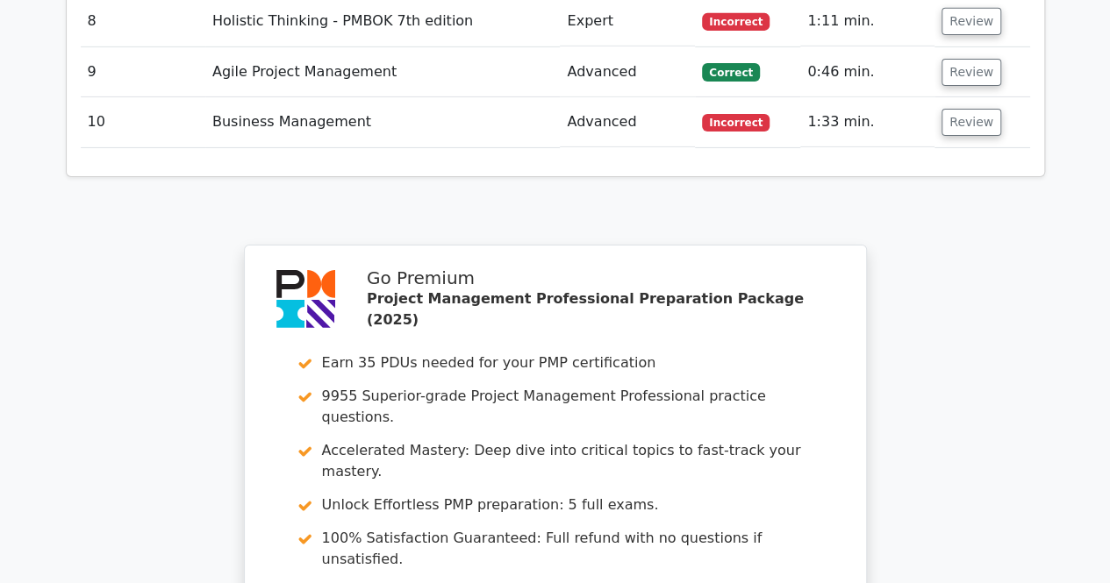
scroll to position [3070, 0]
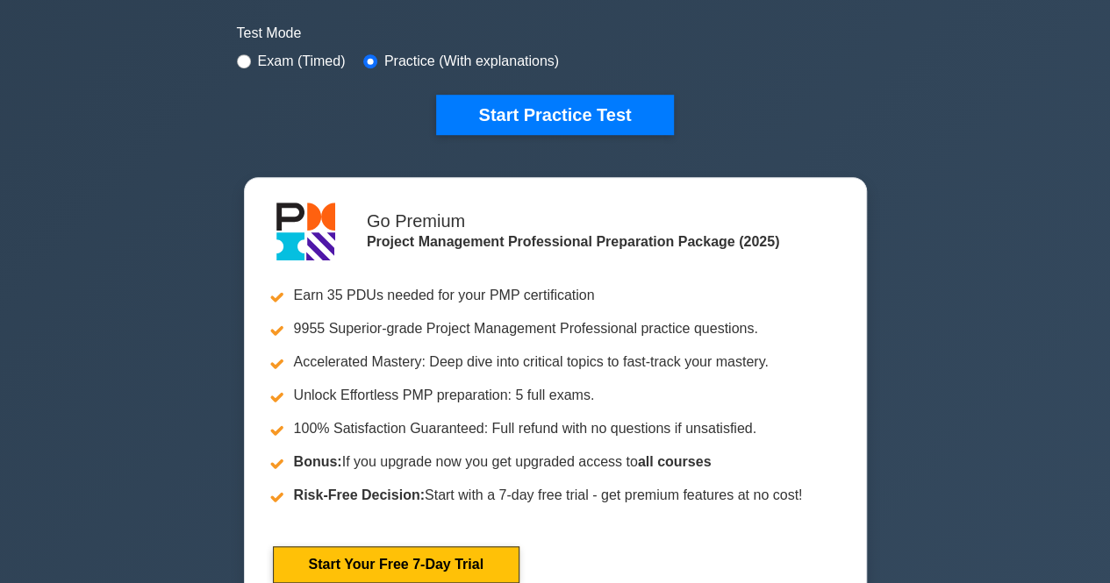
scroll to position [614, 0]
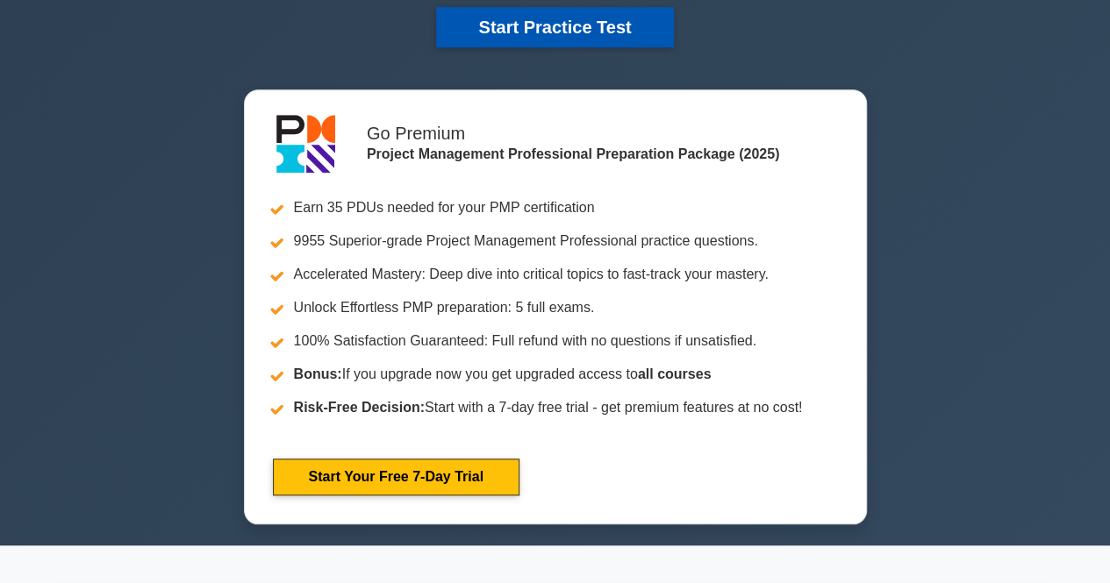
click at [553, 33] on button "Start Practice Test" at bounding box center [554, 27] width 237 height 40
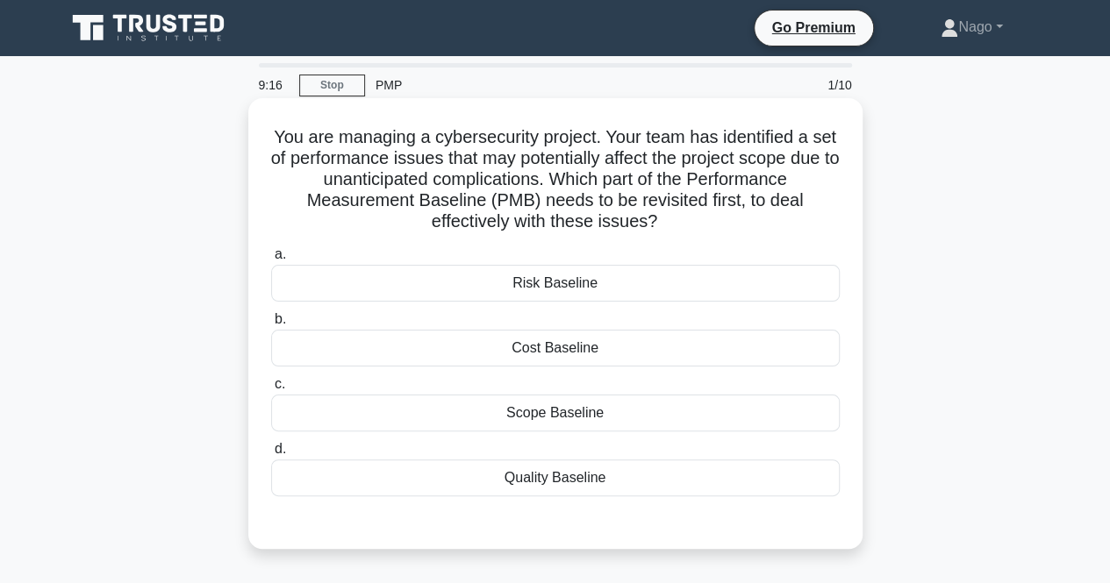
click at [547, 415] on div "Scope Baseline" at bounding box center [555, 413] width 568 height 37
click at [271, 390] on input "c. Scope Baseline" at bounding box center [271, 384] width 0 height 11
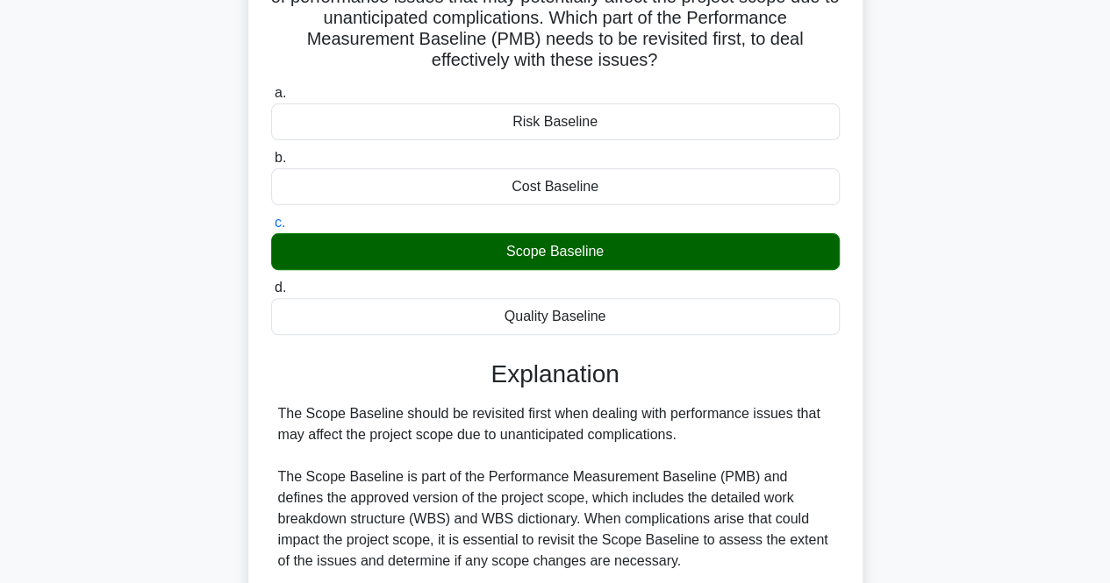
scroll to position [411, 0]
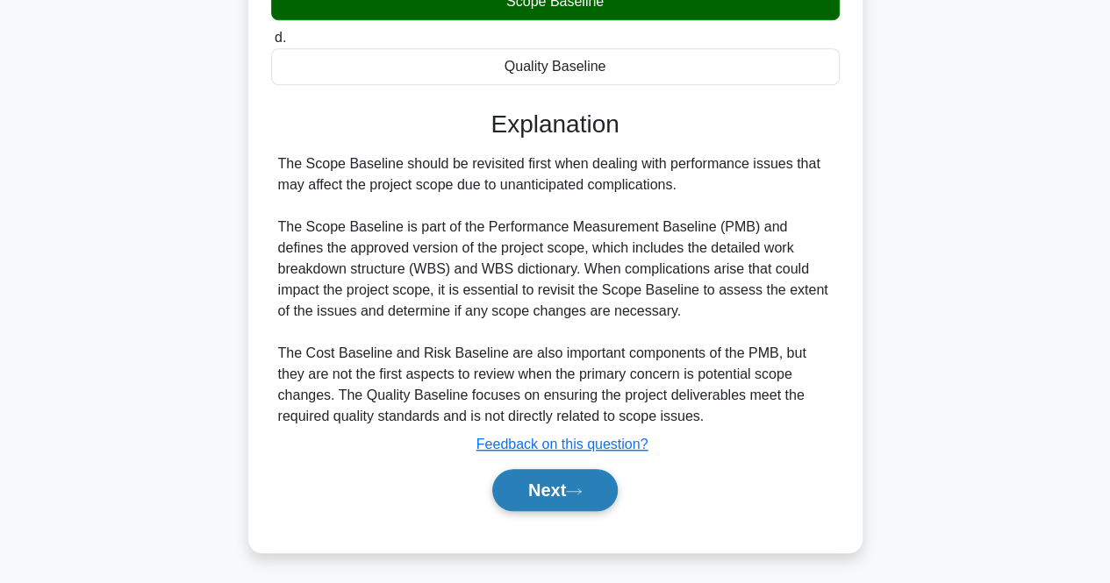
click at [530, 490] on button "Next" at bounding box center [554, 490] width 125 height 42
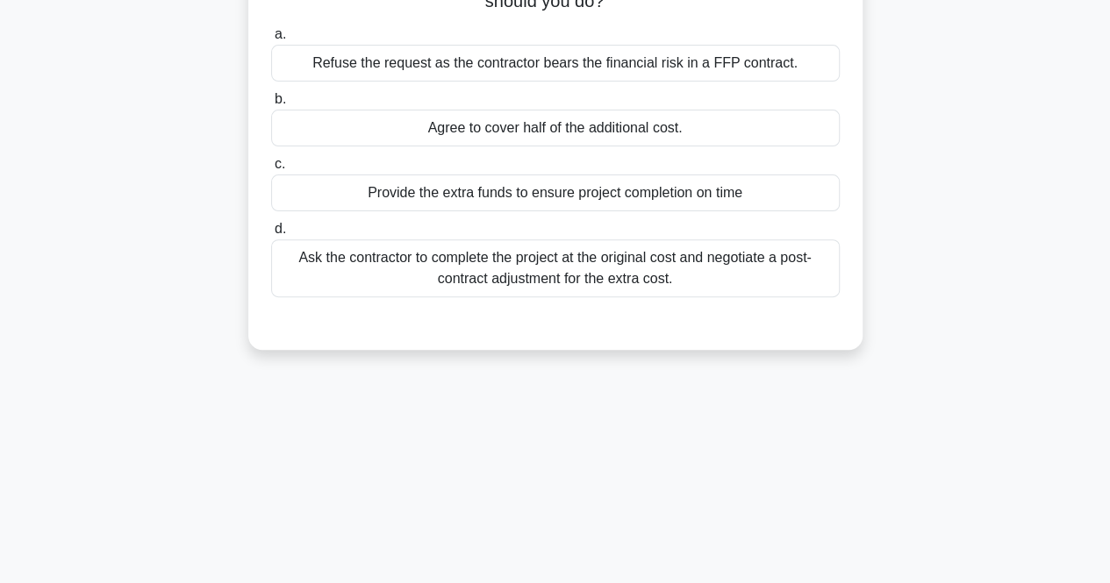
scroll to position [0, 0]
